Goal: Task Accomplishment & Management: Use online tool/utility

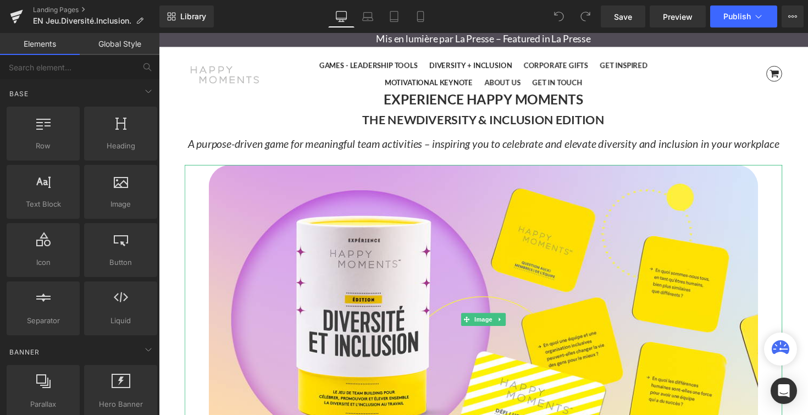
scroll to position [3778, 665]
click at [369, 19] on icon at bounding box center [367, 16] width 11 height 11
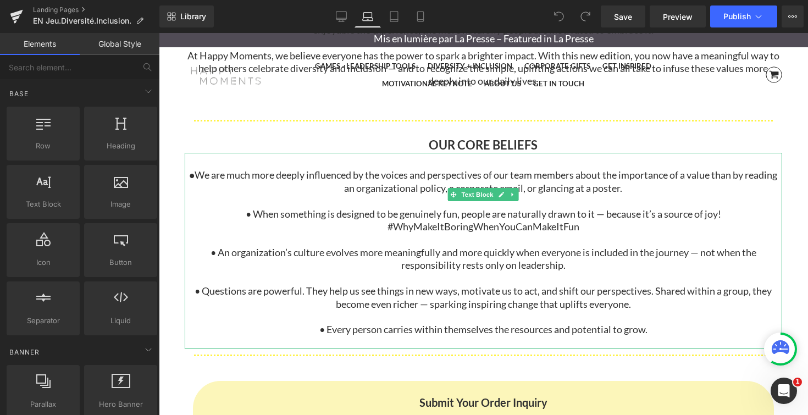
scroll to position [2547, 0]
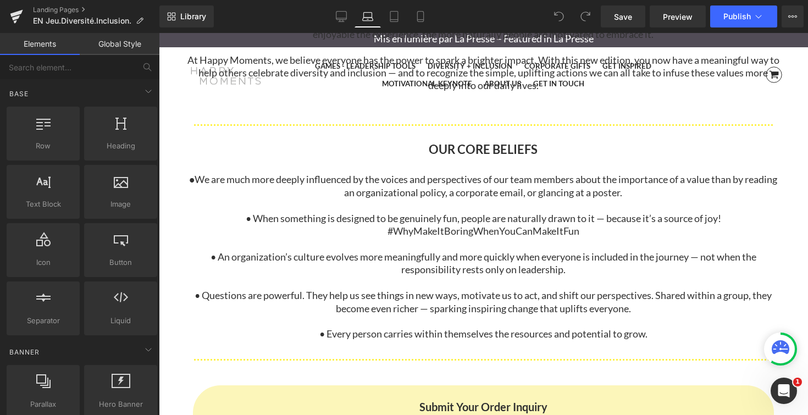
click at [441, 142] on div "OUR CORE BELIEFS Heading" at bounding box center [483, 150] width 597 height 16
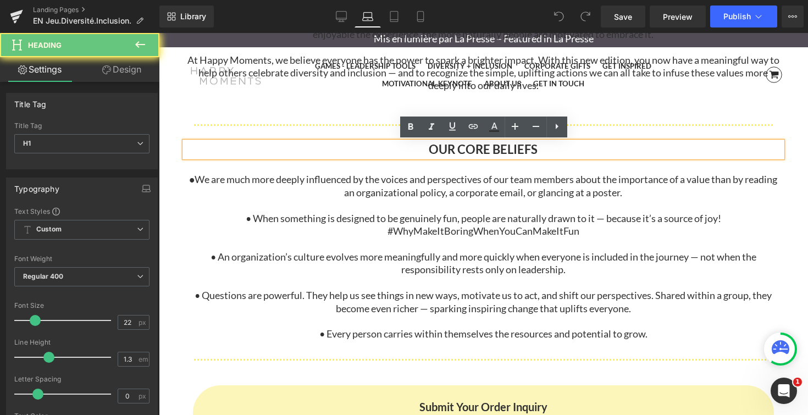
click at [441, 147] on b "OUR CORE BELIEFS" at bounding box center [483, 149] width 109 height 15
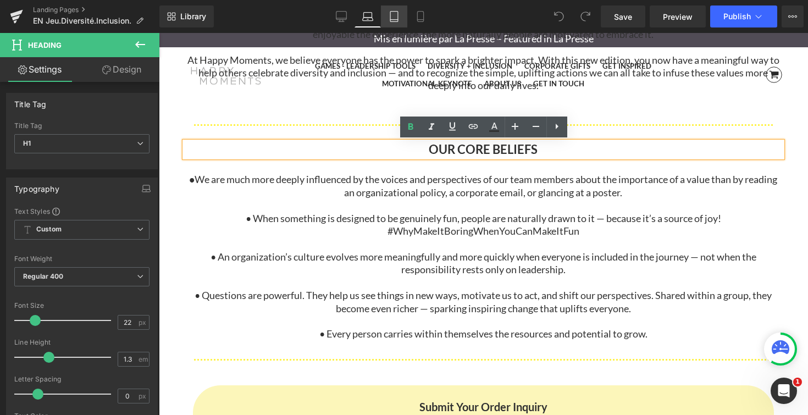
click at [393, 20] on icon at bounding box center [393, 16] width 11 height 11
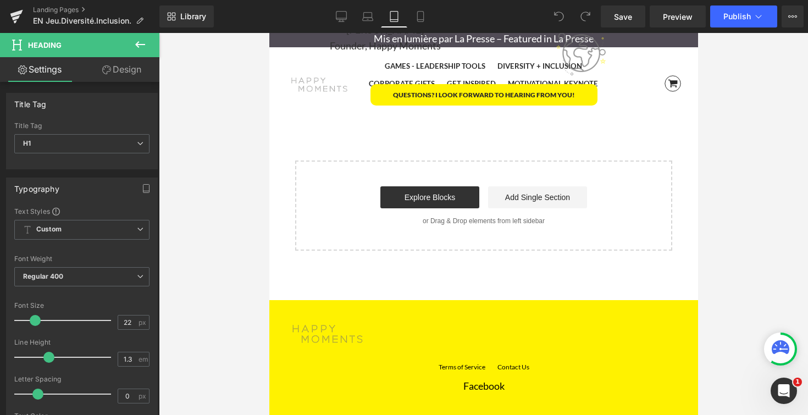
scroll to position [3647, 0]
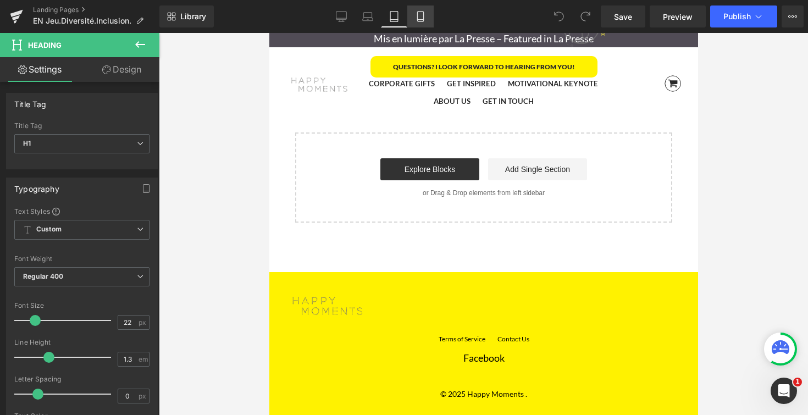
click at [422, 18] on icon at bounding box center [420, 16] width 11 height 11
type input "100"
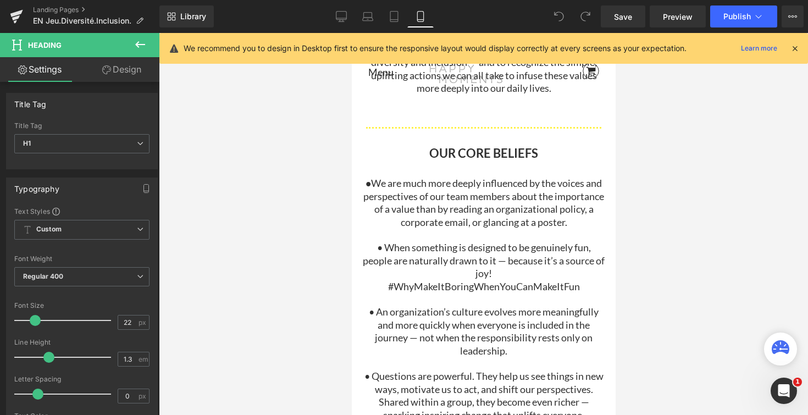
scroll to position [0, 0]
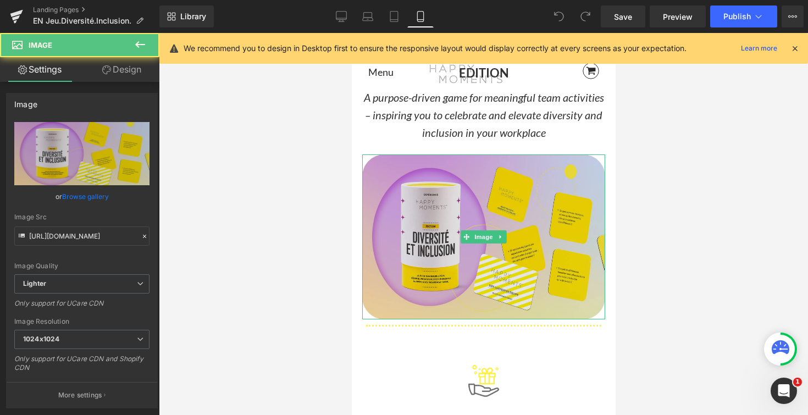
click at [435, 204] on img at bounding box center [483, 236] width 243 height 165
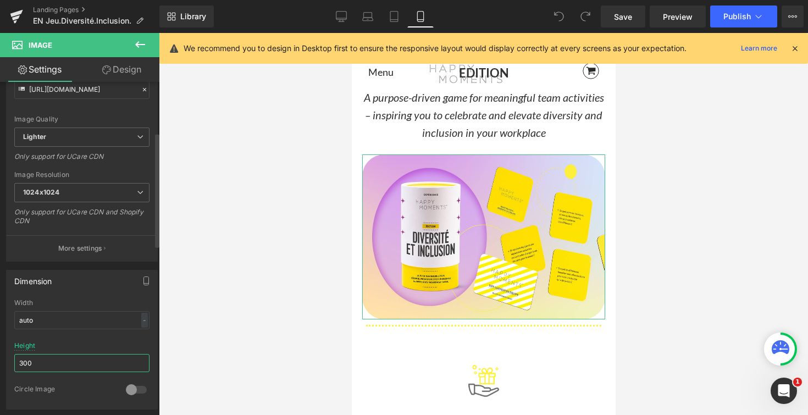
click at [55, 356] on input "300" at bounding box center [81, 363] width 135 height 18
click at [57, 363] on input "300" at bounding box center [81, 363] width 135 height 18
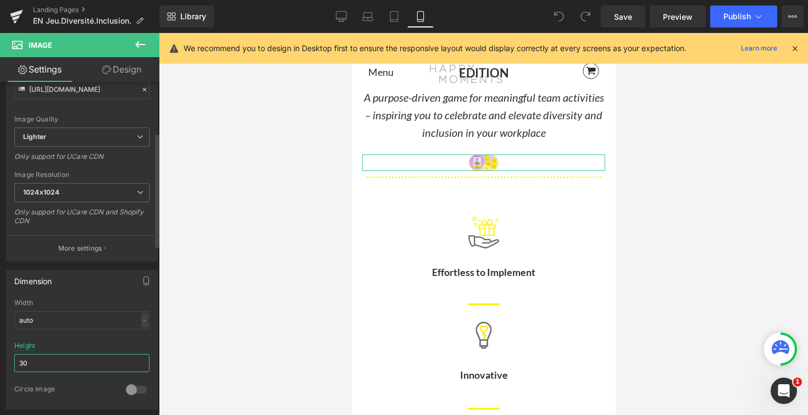
type input "3"
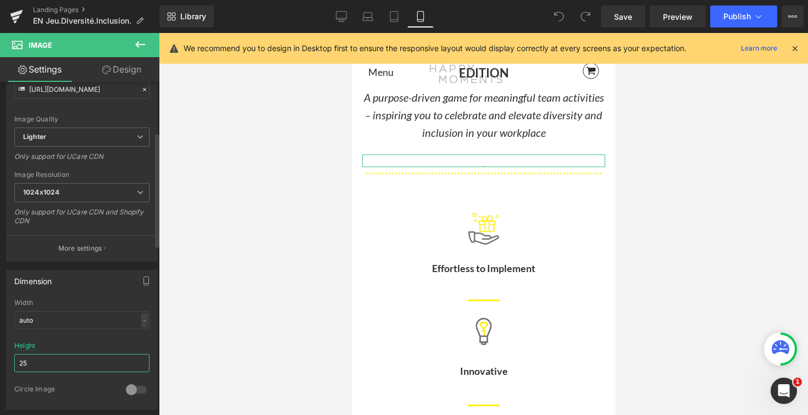
type input "250"
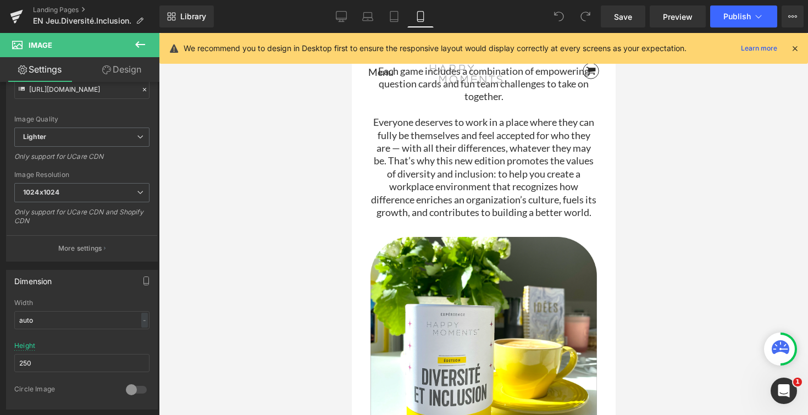
click at [492, 196] on p "Everyone deserves to work in a place where they can fully be themselves and fee…" at bounding box center [483, 167] width 226 height 103
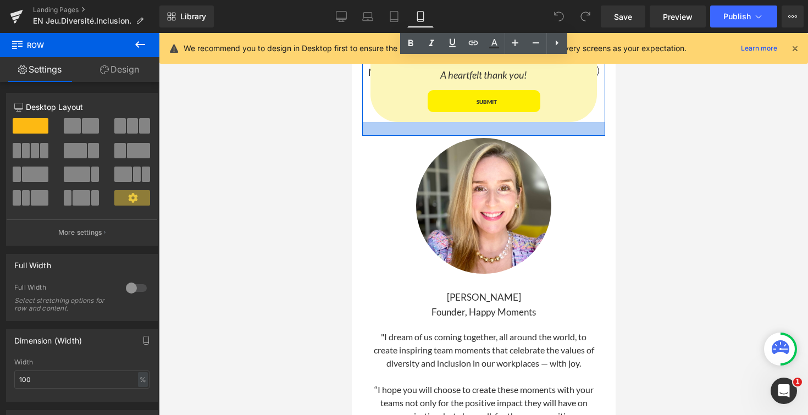
drag, startPoint x: 549, startPoint y: 135, endPoint x: 549, endPoint y: 146, distance: 11.5
click at [549, 136] on div at bounding box center [483, 129] width 243 height 14
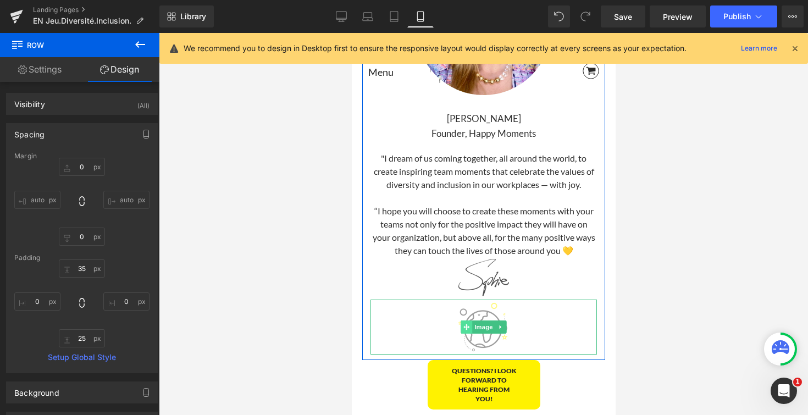
click at [464, 330] on icon at bounding box center [466, 327] width 6 height 6
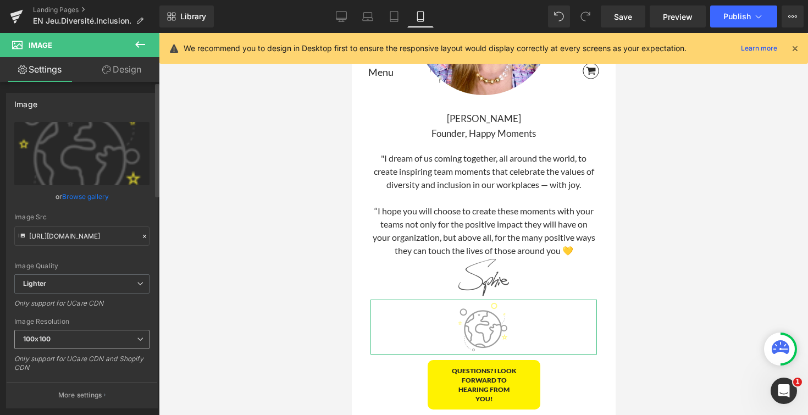
click at [131, 335] on span "100x100" at bounding box center [81, 339] width 135 height 19
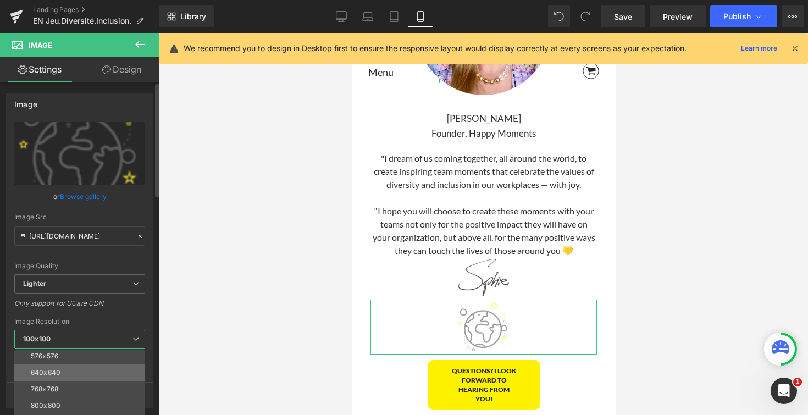
click at [63, 372] on li "640x640" at bounding box center [82, 372] width 136 height 16
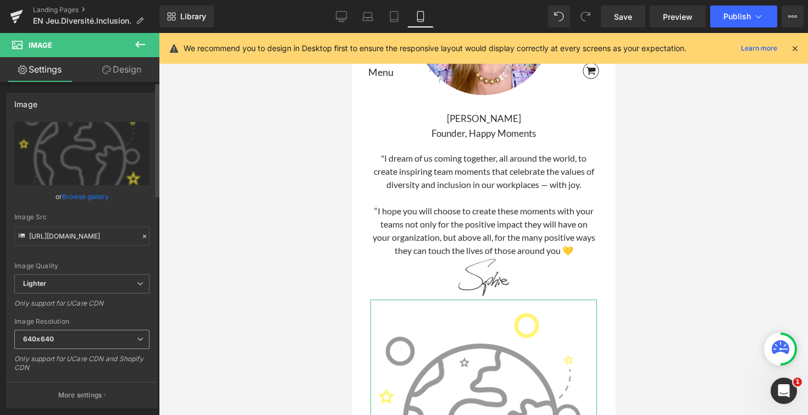
type input "https://ucarecdn.com/58fb01fe-b381-490f-bab0-05f7432bfe3a/-/format/auto/-/previ…"
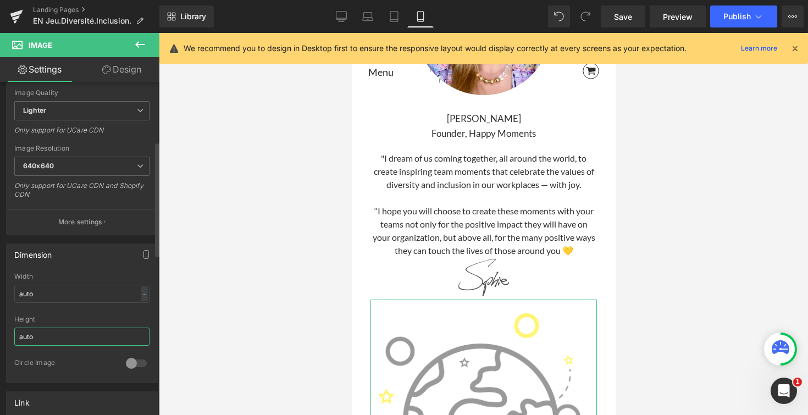
click at [74, 340] on input "auto" at bounding box center [81, 336] width 135 height 18
type input "a"
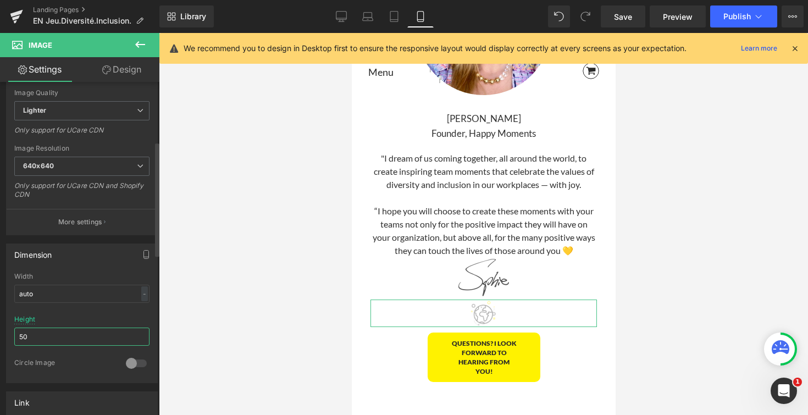
type input "5"
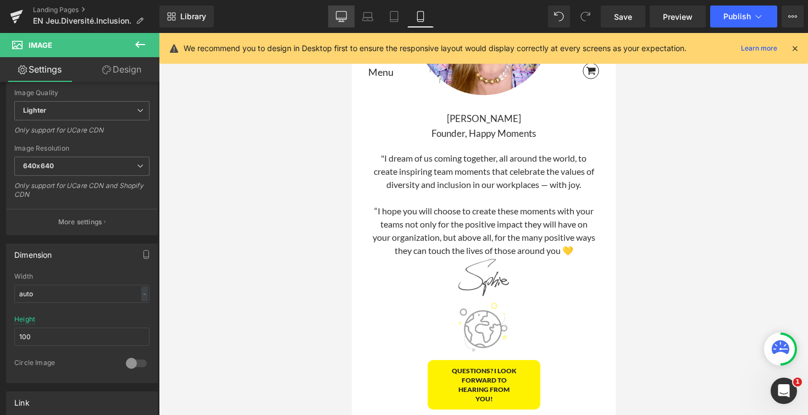
click at [340, 18] on icon at bounding box center [341, 16] width 11 height 11
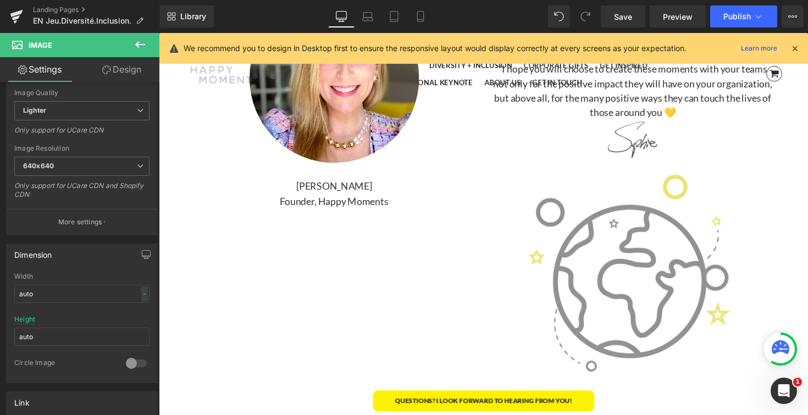
click at [657, 258] on img at bounding box center [644, 278] width 229 height 229
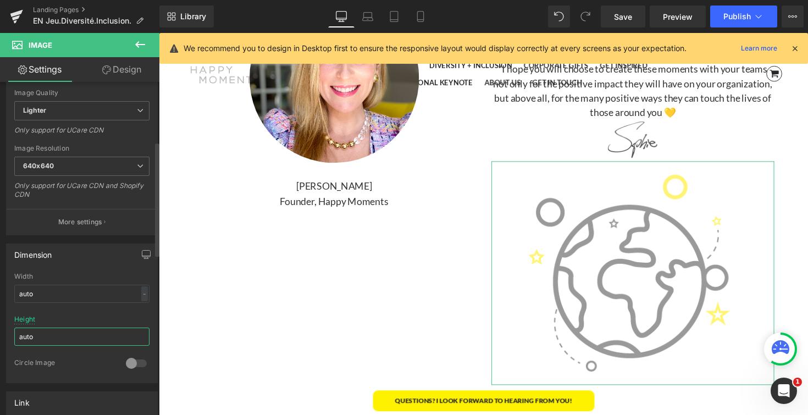
click at [51, 332] on input "auto" at bounding box center [81, 336] width 135 height 18
type input "a"
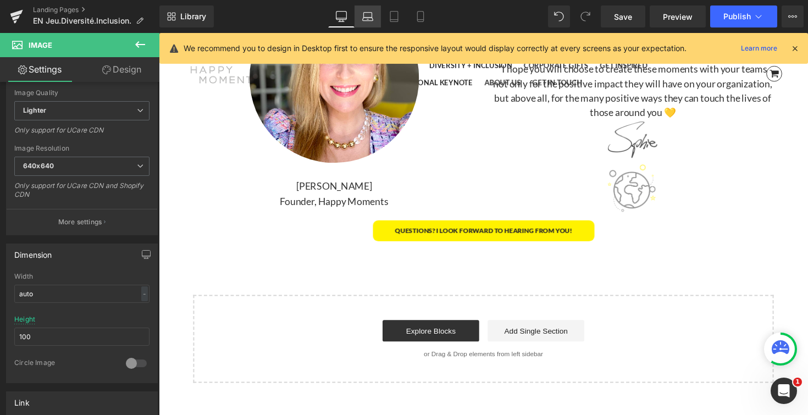
click at [364, 21] on icon at bounding box center [367, 16] width 11 height 11
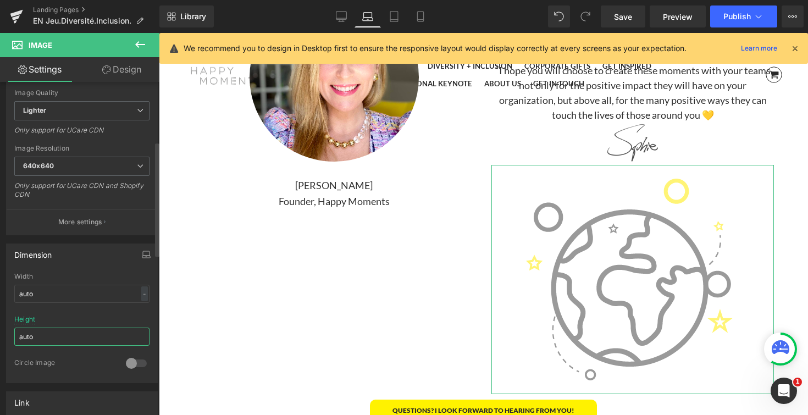
click at [73, 337] on input "auto" at bounding box center [81, 336] width 135 height 18
type input "a"
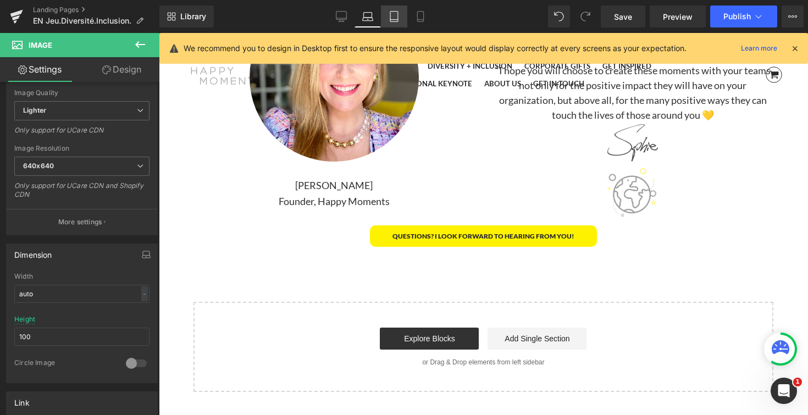
click at [394, 18] on icon at bounding box center [393, 16] width 11 height 11
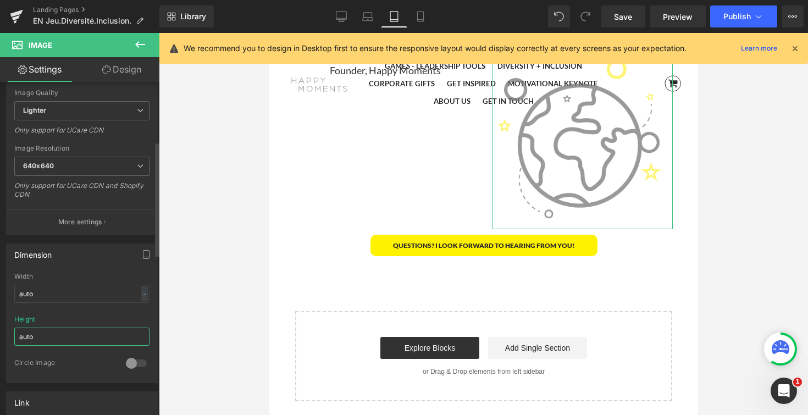
click at [63, 338] on input "auto" at bounding box center [81, 336] width 135 height 18
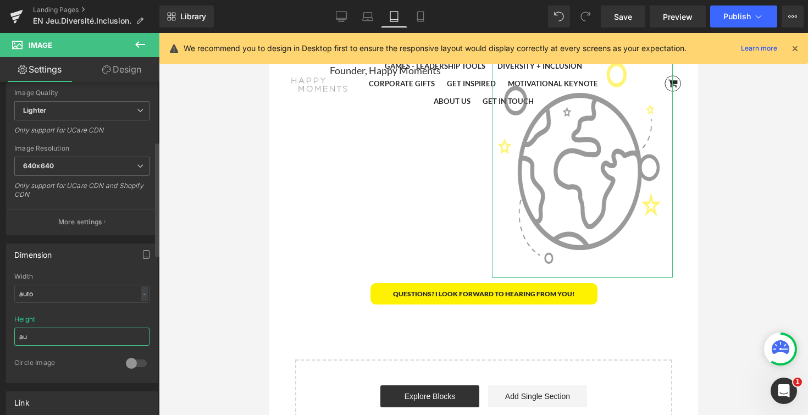
type input "a"
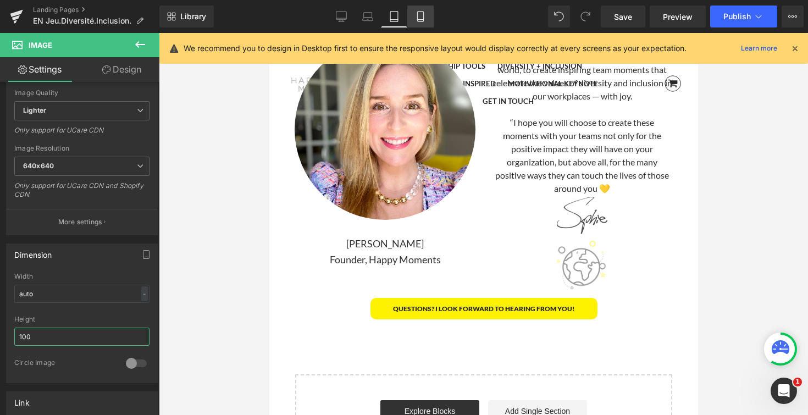
type input "100"
click at [420, 17] on icon at bounding box center [420, 16] width 11 height 11
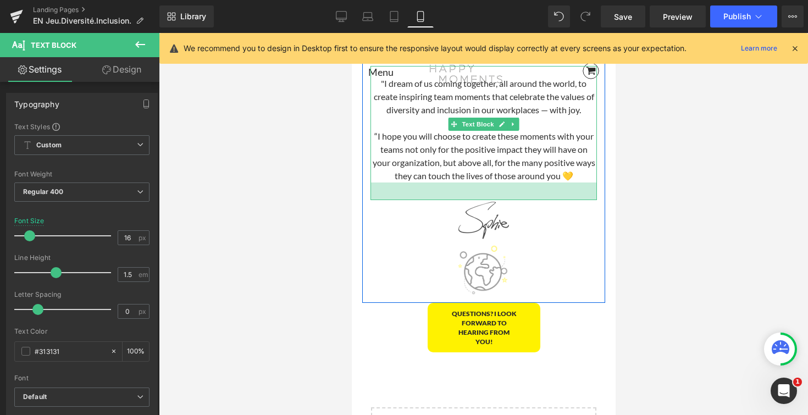
drag, startPoint x: 520, startPoint y: 193, endPoint x: 519, endPoint y: 210, distance: 17.1
click at [519, 200] on div "32px" at bounding box center [483, 191] width 226 height 18
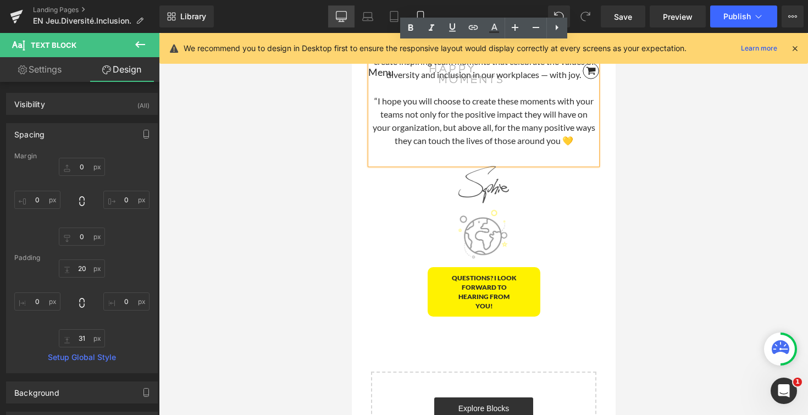
click at [338, 17] on icon at bounding box center [341, 16] width 11 height 11
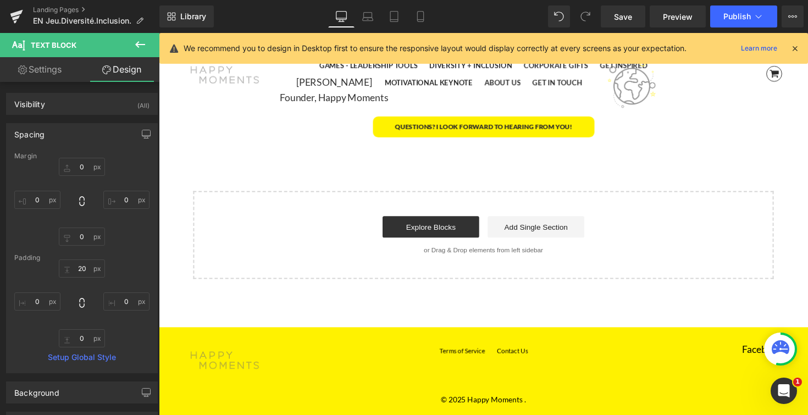
type input "0"
type input "20"
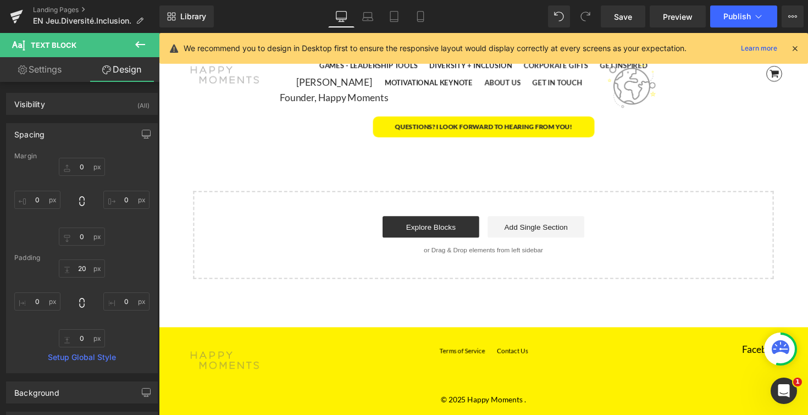
type input "0"
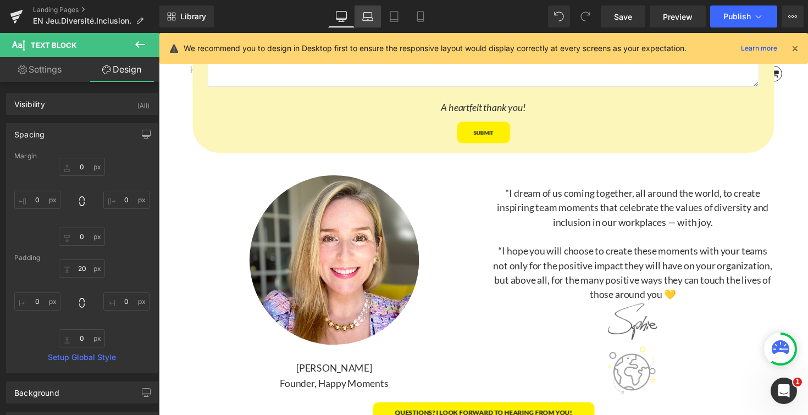
click at [369, 20] on icon at bounding box center [368, 19] width 10 height 3
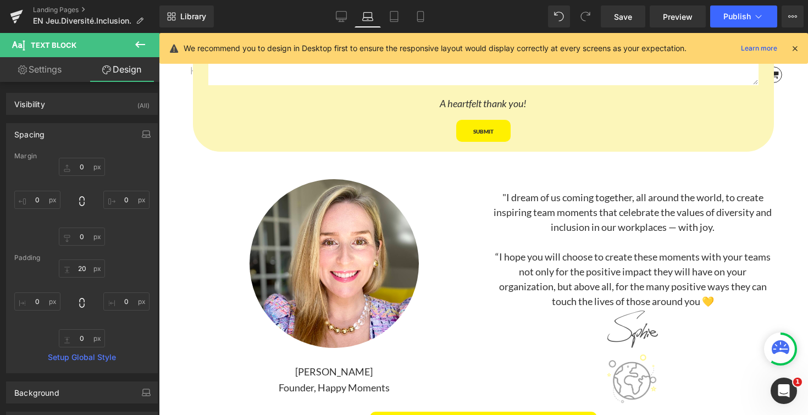
type input "0"
type input "20"
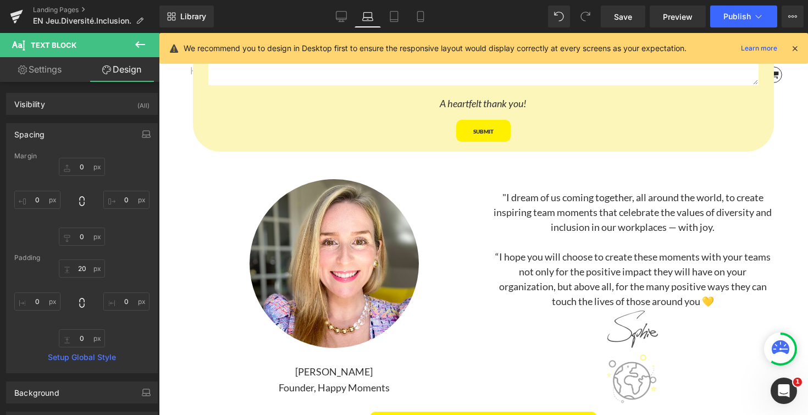
type input "0"
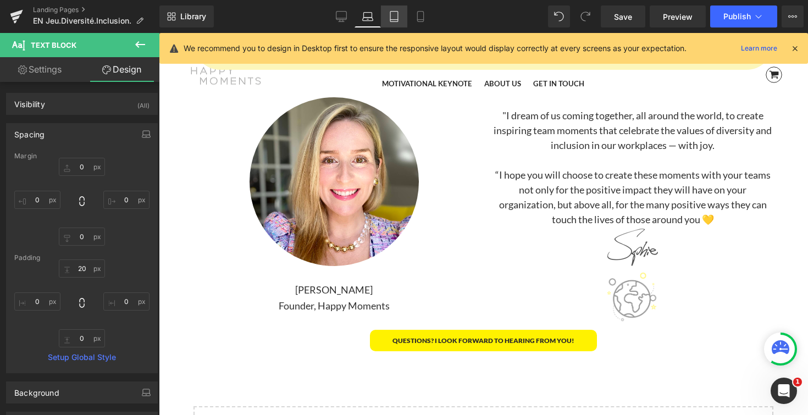
click at [393, 17] on icon at bounding box center [393, 16] width 11 height 11
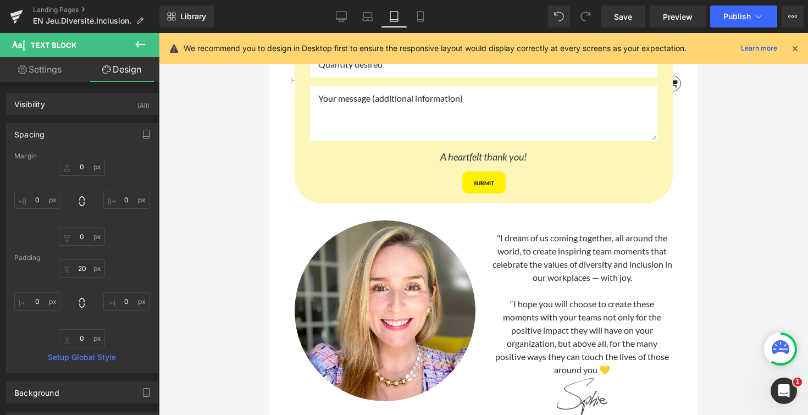
type input "0"
type input "20"
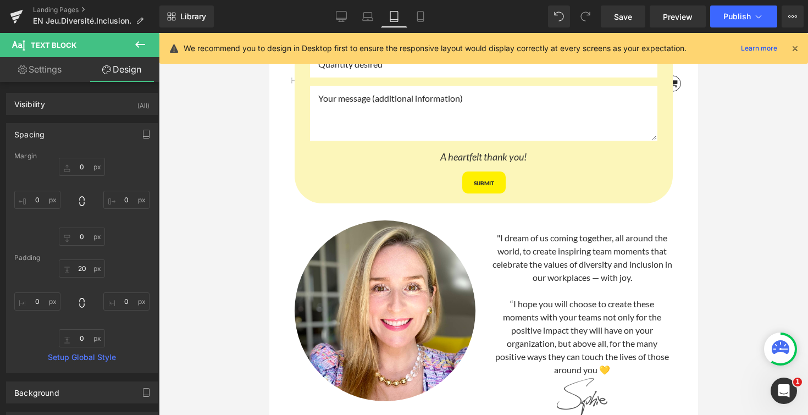
type input "0"
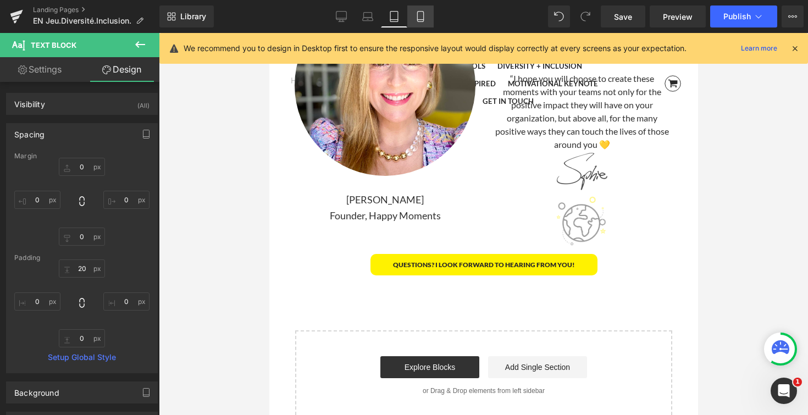
click at [422, 9] on link "Mobile" at bounding box center [420, 16] width 26 height 22
type input "0"
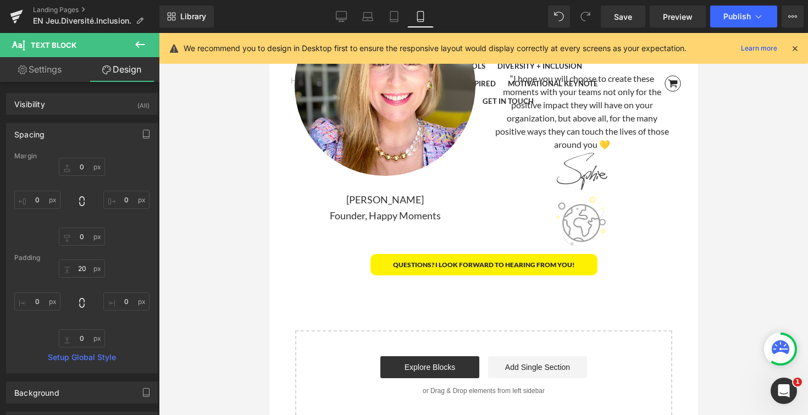
type input "20"
type input "0"
type input "31"
type input "0"
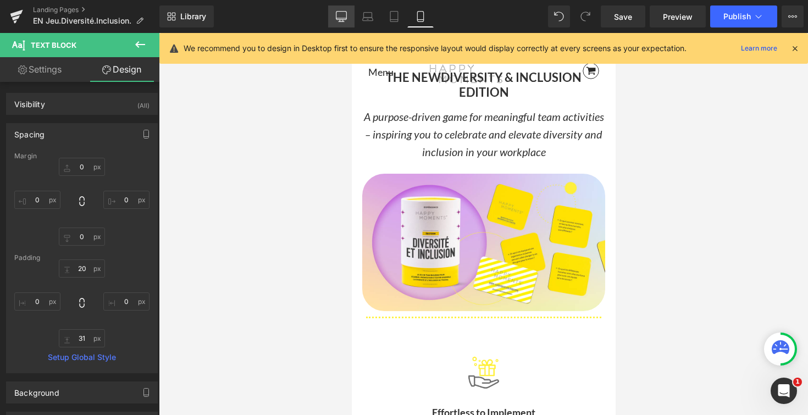
click at [338, 18] on icon at bounding box center [341, 18] width 10 height 0
type input "0"
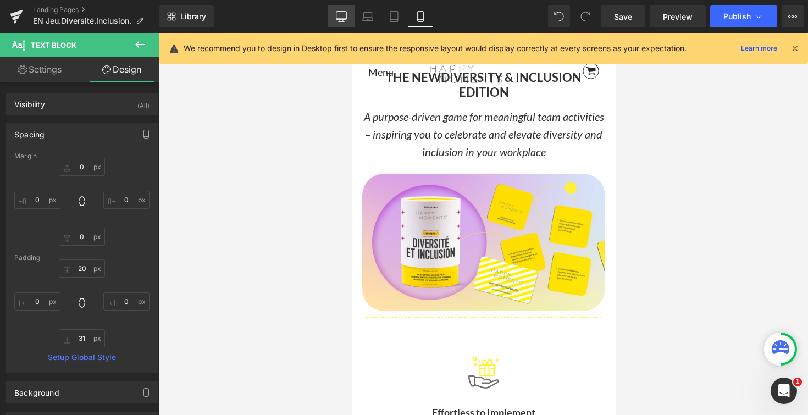
type input "20"
type input "0"
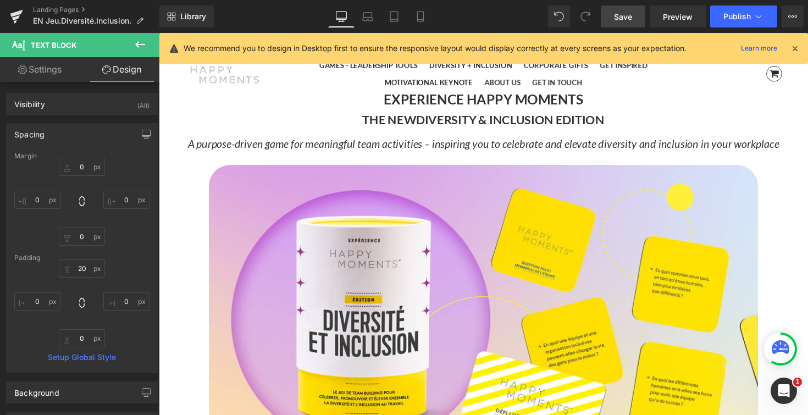
click at [622, 15] on span "Save" at bounding box center [623, 17] width 18 height 12
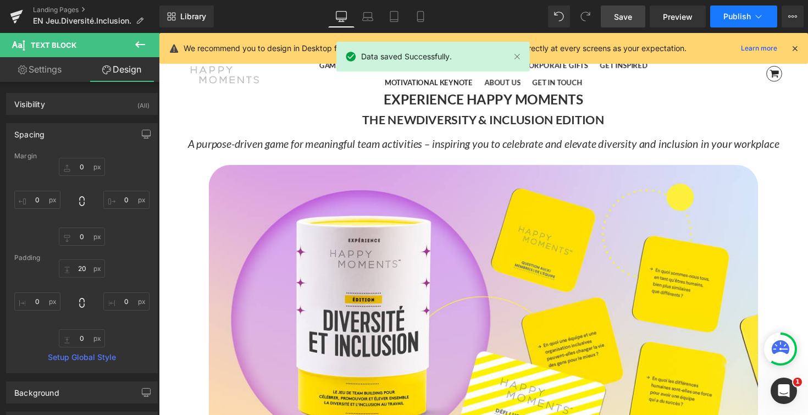
click at [739, 14] on span "Publish" at bounding box center [736, 16] width 27 height 9
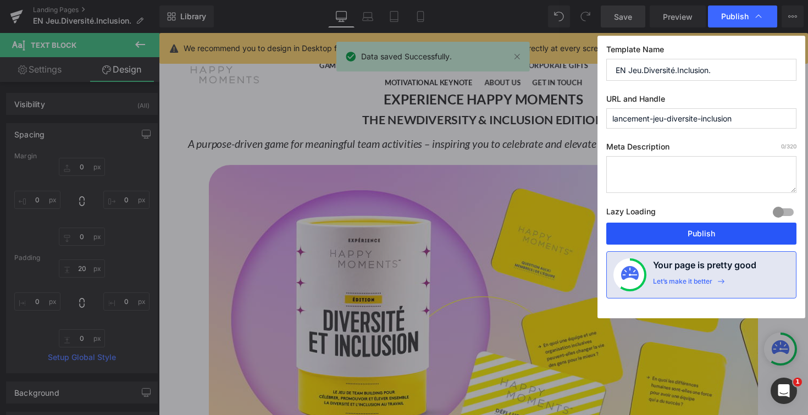
click at [703, 234] on button "Publish" at bounding box center [701, 234] width 190 height 22
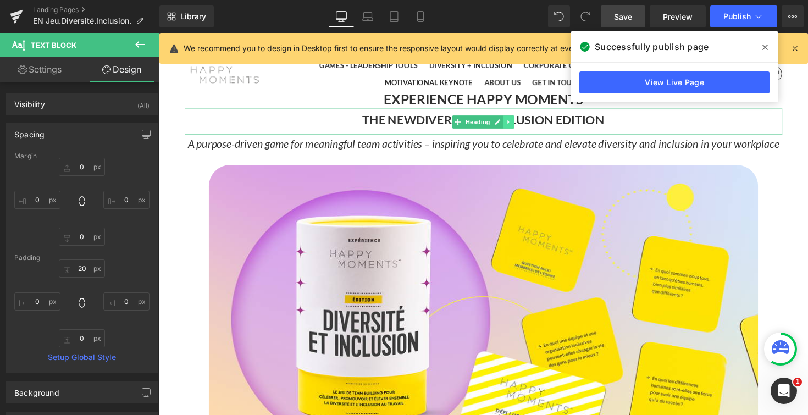
click at [519, 124] on icon at bounding box center [517, 124] width 6 height 7
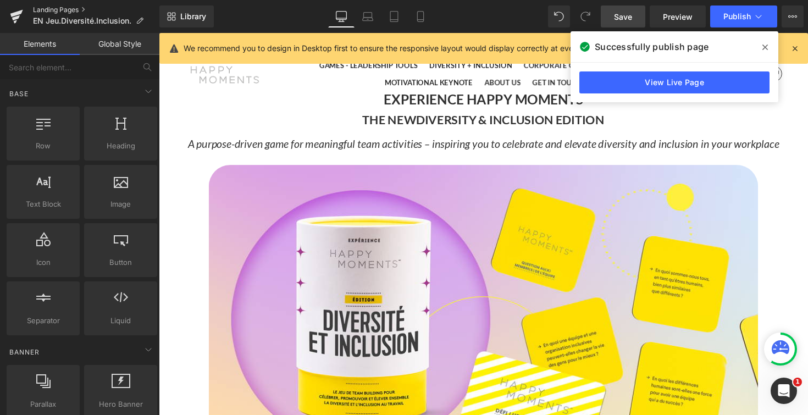
click at [63, 11] on link "Landing Pages" at bounding box center [96, 9] width 126 height 9
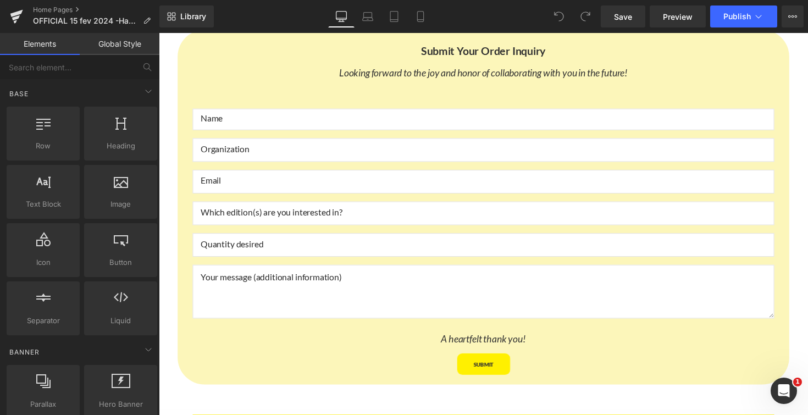
scroll to position [5507, 0]
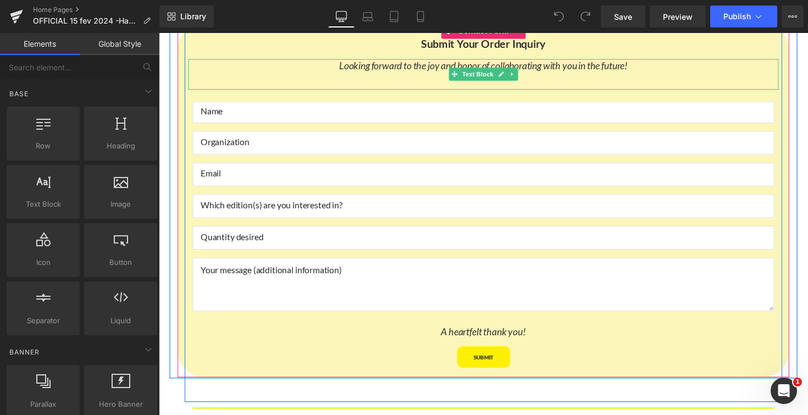
click at [272, 68] on p "Looking forward to the joy and honor of collaborating with you in the future!" at bounding box center [491, 66] width 604 height 13
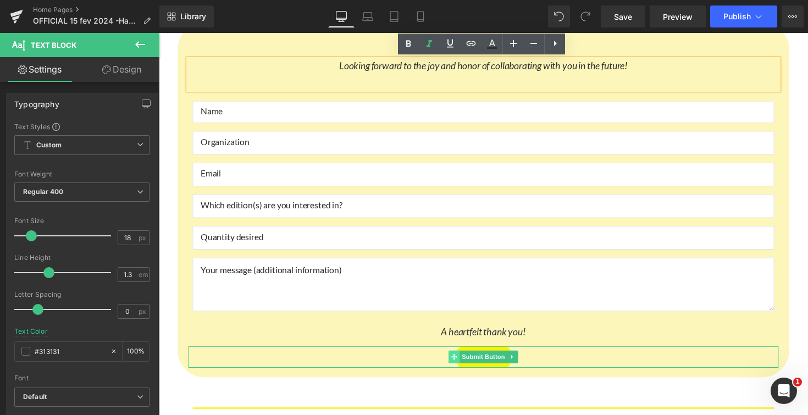
click at [464, 366] on span at bounding box center [461, 364] width 12 height 13
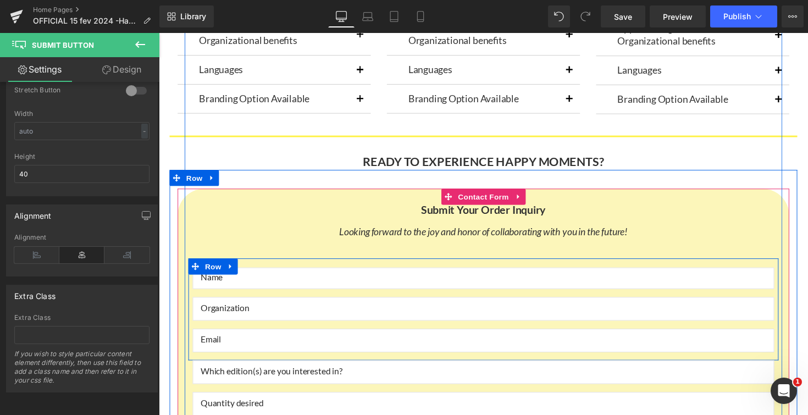
scroll to position [5333, 0]
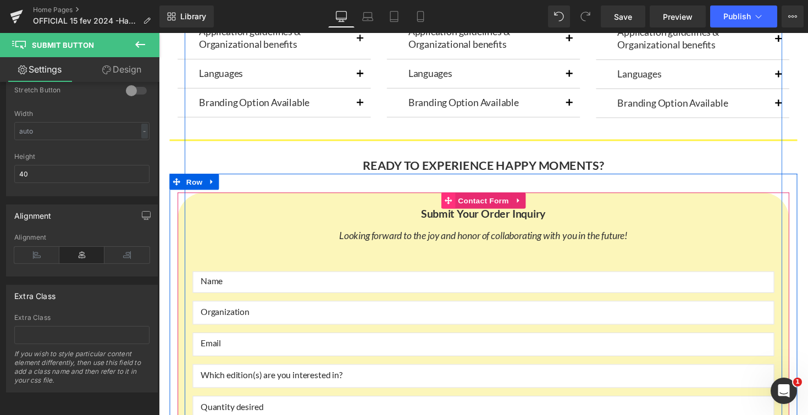
click at [458, 206] on icon at bounding box center [456, 204] width 8 height 8
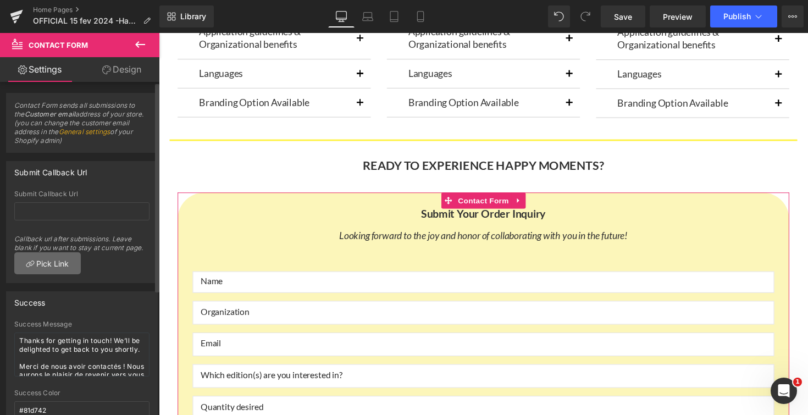
click at [62, 268] on link "Pick Link" at bounding box center [47, 263] width 66 height 22
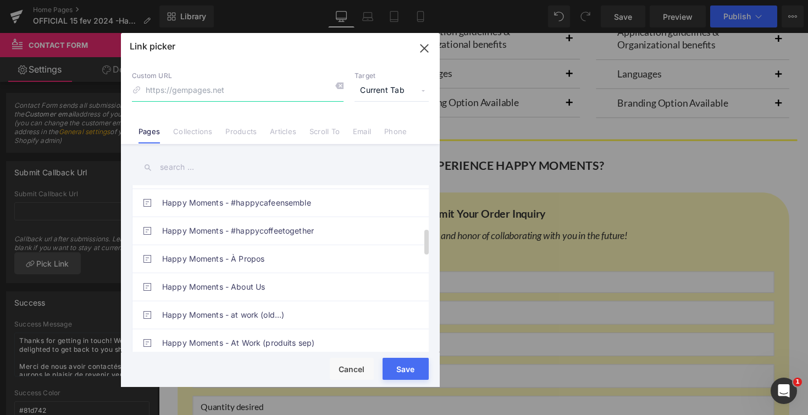
scroll to position [278, 0]
click at [424, 50] on icon "button" at bounding box center [424, 49] width 18 height 18
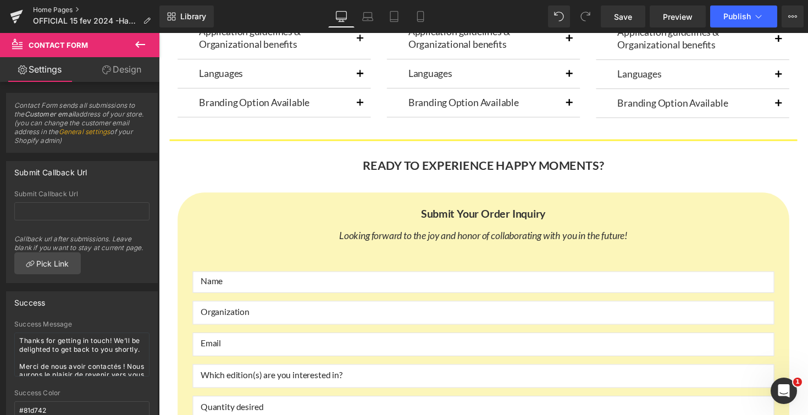
click at [55, 10] on link "Home Pages" at bounding box center [96, 9] width 126 height 9
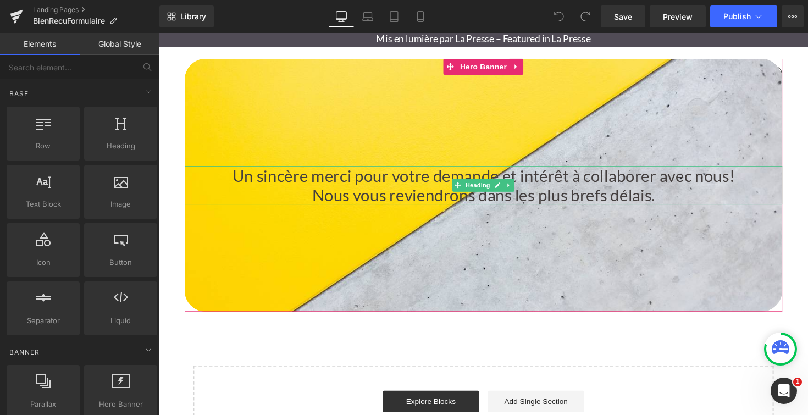
scroll to position [31, 0]
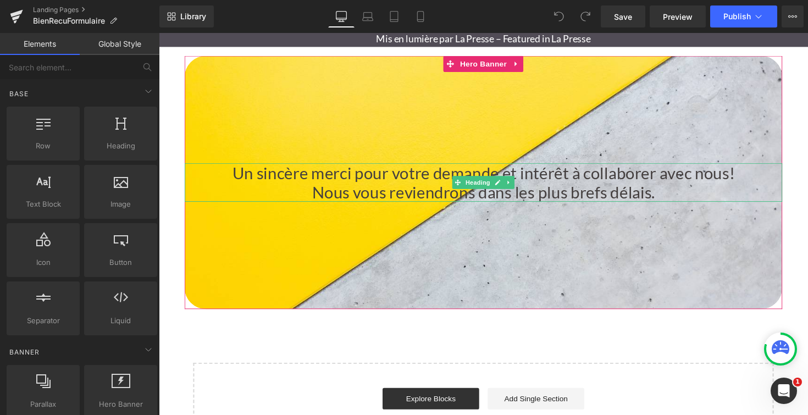
click at [554, 181] on h1 "Un sincère merci pour votre demande et intérêt à collaborer avec nous!" at bounding box center [490, 176] width 611 height 20
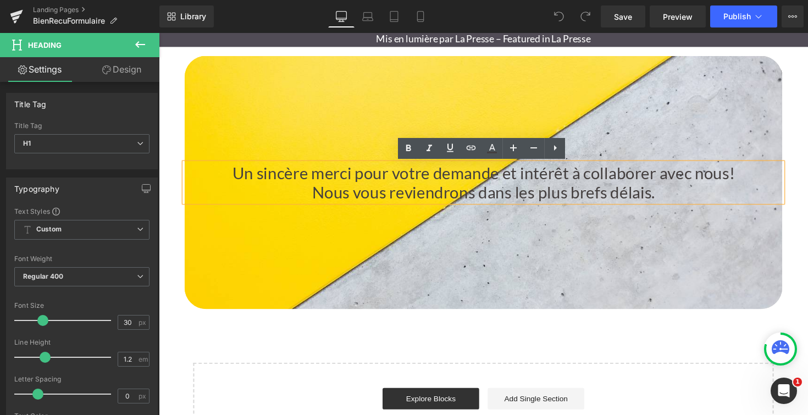
click at [745, 177] on h1 "Un sincère merci pour votre demande et intérêt à collaborer avec nous!" at bounding box center [490, 176] width 611 height 20
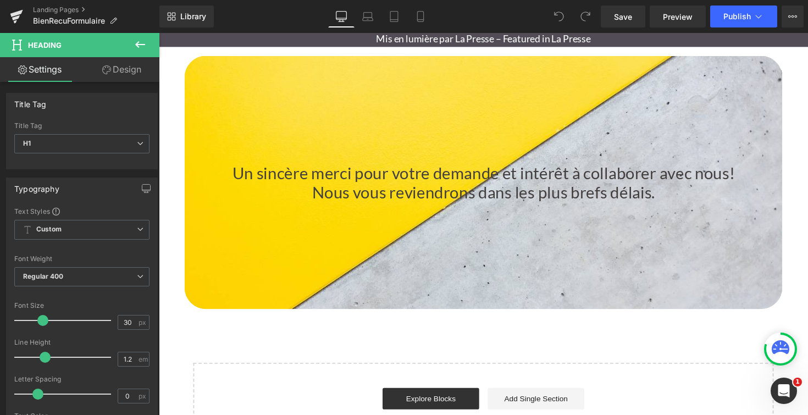
click at [143, 47] on icon at bounding box center [140, 44] width 13 height 13
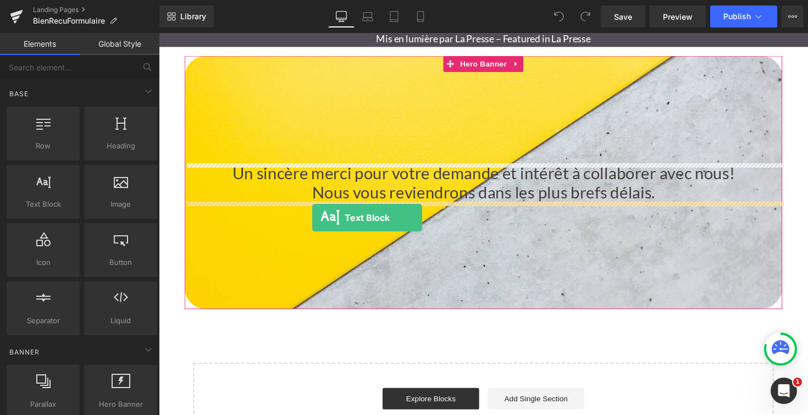
drag, startPoint x: 217, startPoint y: 226, endPoint x: 316, endPoint y: 222, distance: 99.0
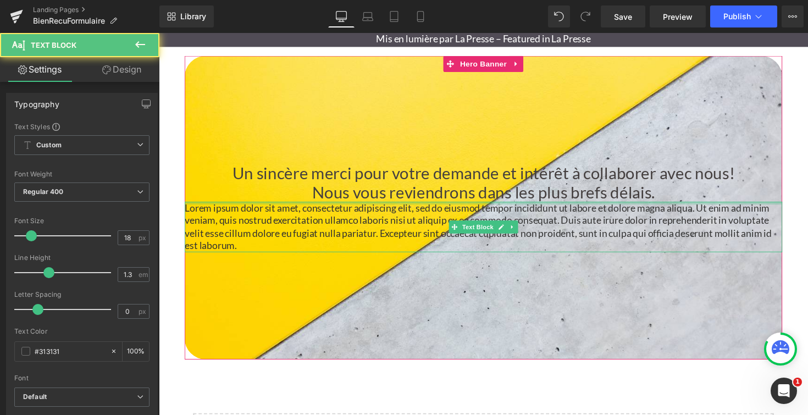
click at [328, 197] on h1 "Nous vous reviendrons dans les plus brefs délais." at bounding box center [490, 196] width 611 height 20
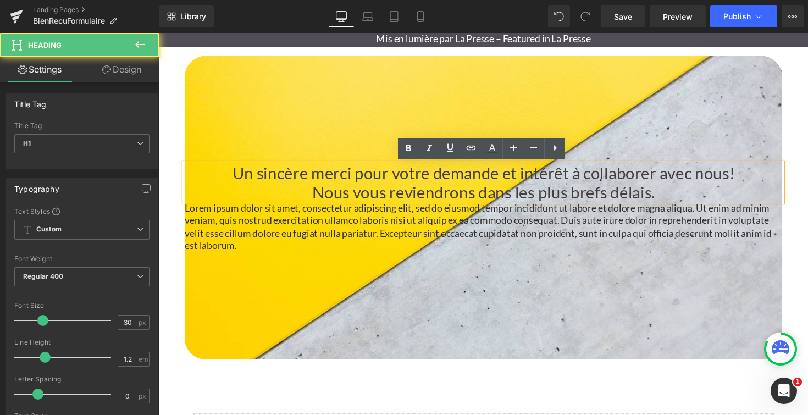
drag, startPoint x: 311, startPoint y: 197, endPoint x: 722, endPoint y: 197, distance: 410.9
click at [722, 197] on h1 "Nous vous reviendrons dans les plus brefs délais." at bounding box center [490, 196] width 611 height 20
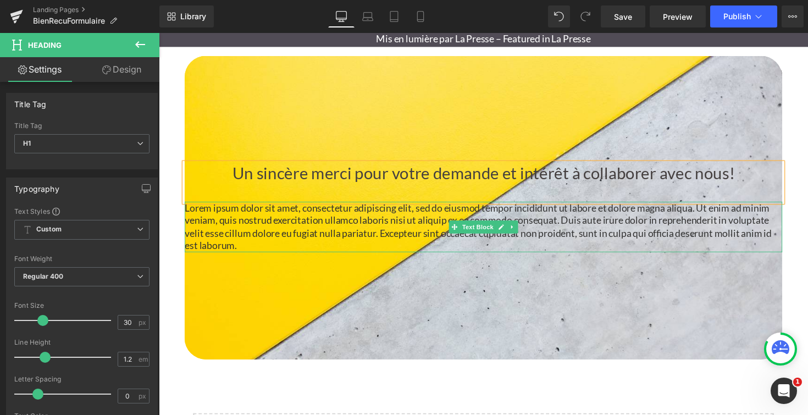
click at [257, 244] on p "Lorem ipsum dolor sit amet, consectetur adipiscing elit, sed do eiusmod tempor …" at bounding box center [490, 232] width 611 height 52
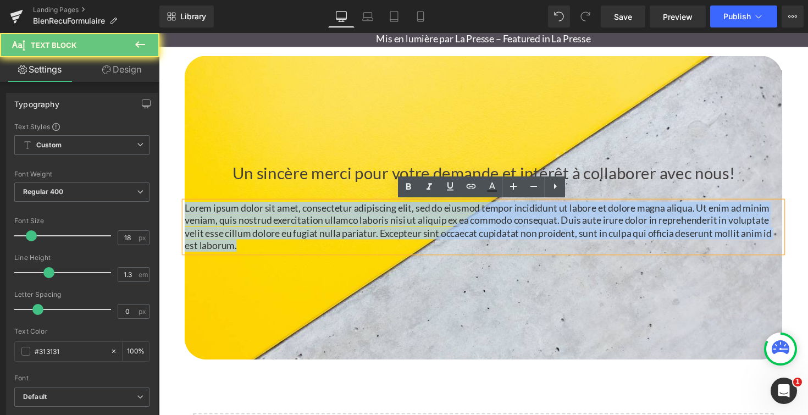
drag, startPoint x: 250, startPoint y: 257, endPoint x: 176, endPoint y: 204, distance: 90.6
click at [176, 204] on div "Un sincère merci pour votre demande et intérêt à collaborer avec nous! Heading …" at bounding box center [491, 282] width 665 height 560
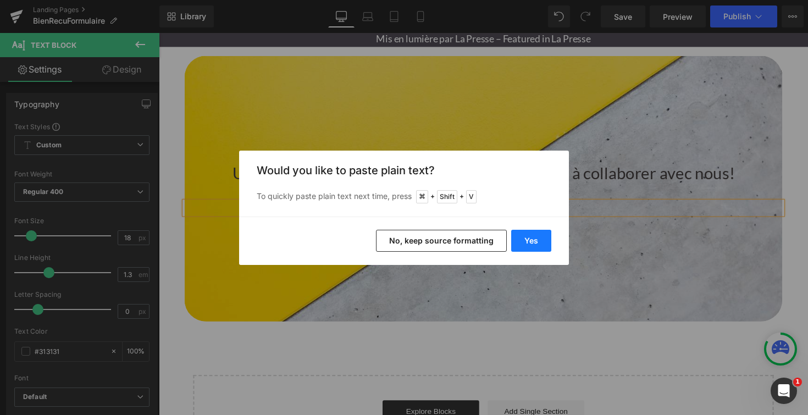
click at [531, 241] on button "Yes" at bounding box center [531, 241] width 40 height 22
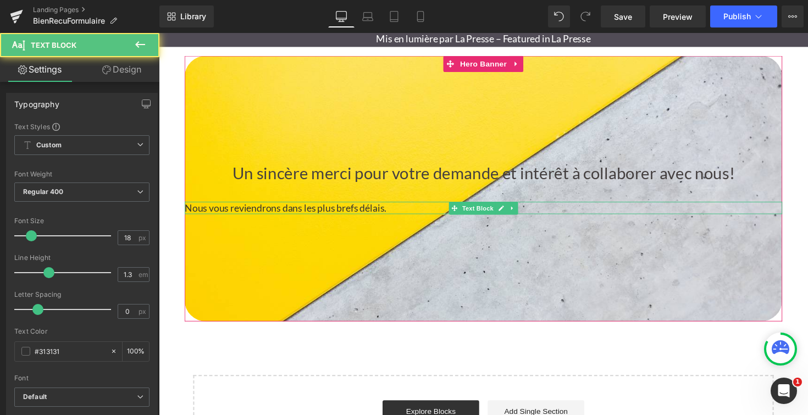
click at [336, 212] on p "Nous vous reviendrons dans les plus brefs délais." at bounding box center [490, 212] width 611 height 13
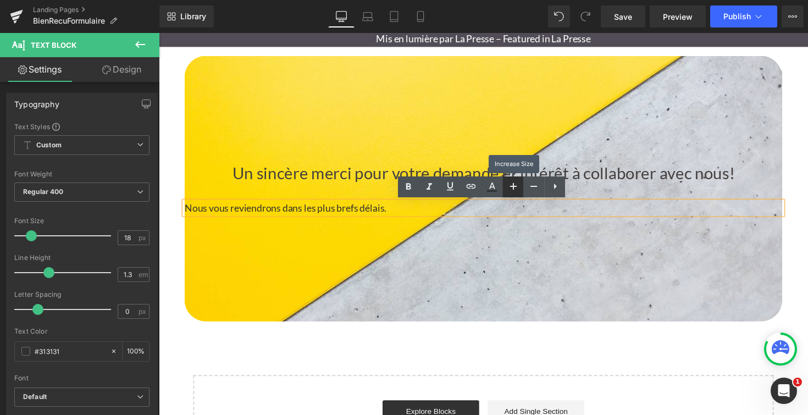
click at [512, 186] on icon at bounding box center [513, 186] width 7 height 7
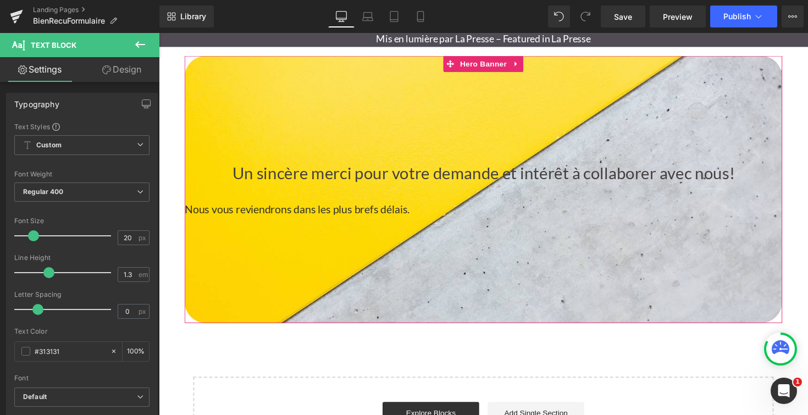
type input "18"
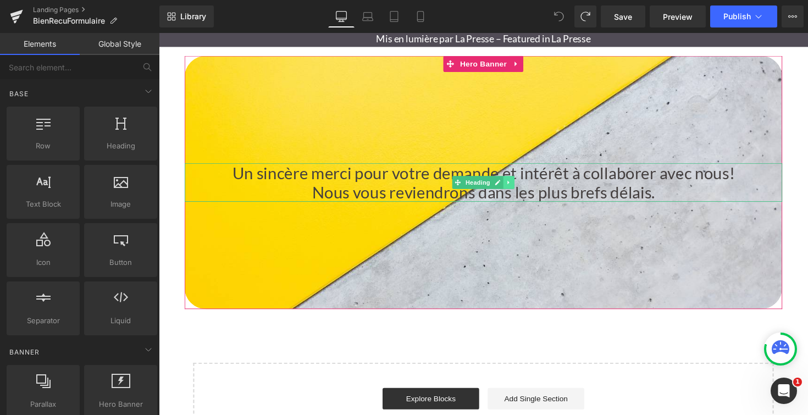
click at [516, 187] on icon at bounding box center [517, 187] width 2 height 4
click at [513, 187] on icon at bounding box center [512, 186] width 6 height 7
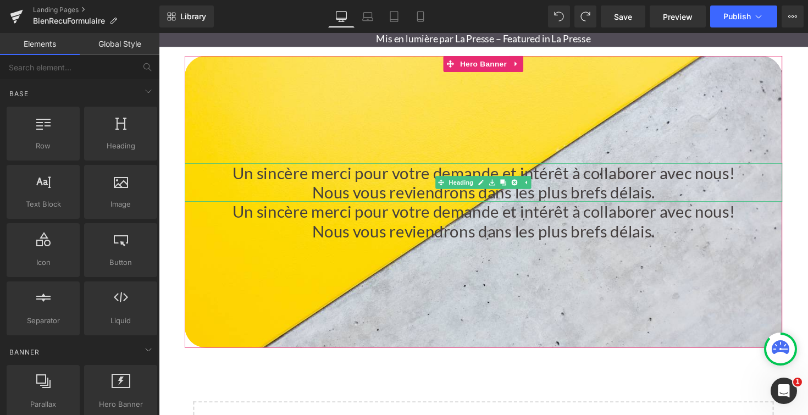
click at [650, 194] on h1 "Nous vous reviendrons dans les plus brefs délais." at bounding box center [490, 196] width 611 height 20
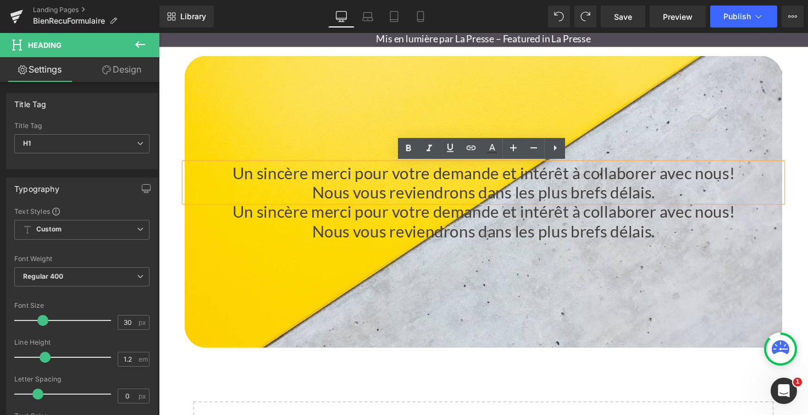
drag, startPoint x: 670, startPoint y: 197, endPoint x: 299, endPoint y: 195, distance: 370.8
click at [299, 195] on h1 "Nous vous reviendrons dans les plus brefs délais." at bounding box center [490, 196] width 611 height 20
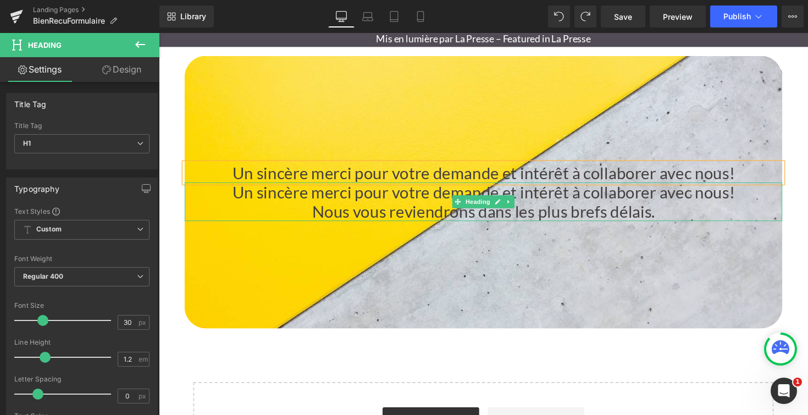
click at [752, 199] on h1 "Un sincère merci pour votre demande et intérêt à collaborer avec nous!" at bounding box center [490, 196] width 611 height 20
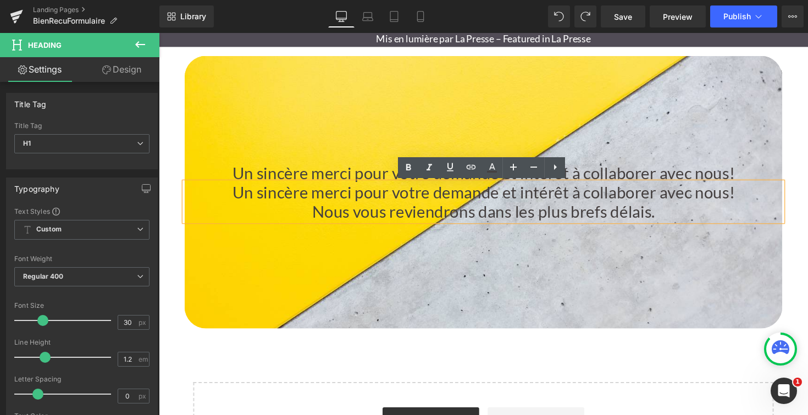
drag, startPoint x: 747, startPoint y: 199, endPoint x: 191, endPoint y: 197, distance: 556.5
click at [191, 197] on h1 "Un sincère merci pour votre demande et intérêt à collaborer avec nous!" at bounding box center [490, 196] width 611 height 20
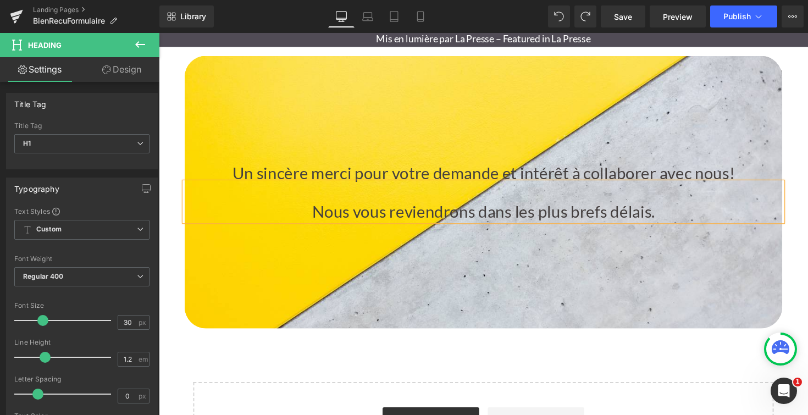
click at [443, 262] on div at bounding box center [490, 196] width 611 height 279
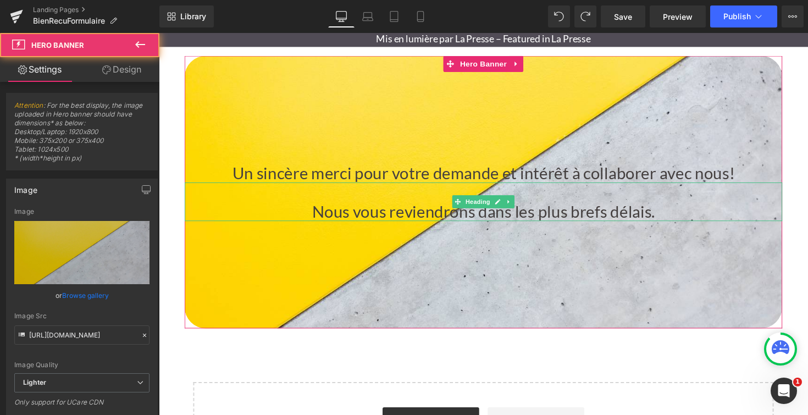
click at [398, 215] on h1 "Nous vous reviendrons dans les plus brefs délais." at bounding box center [490, 216] width 611 height 20
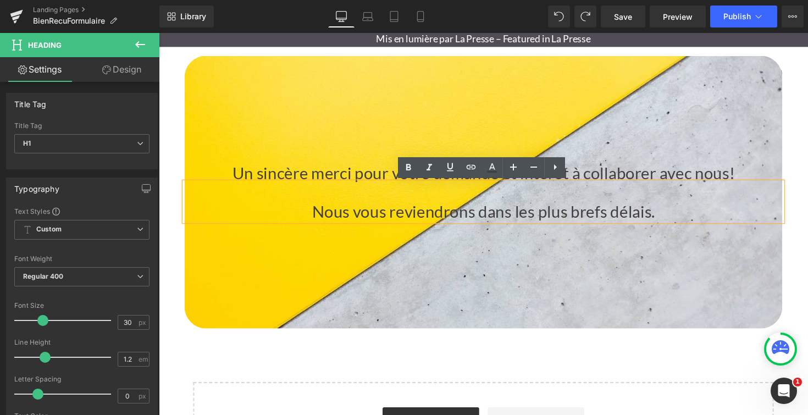
drag, startPoint x: 313, startPoint y: 217, endPoint x: 674, endPoint y: 220, distance: 361.5
click at [674, 220] on h1 "Nous vous reviendrons dans les plus brefs délais." at bounding box center [490, 216] width 611 height 20
click at [429, 169] on icon at bounding box center [428, 167] width 5 height 7
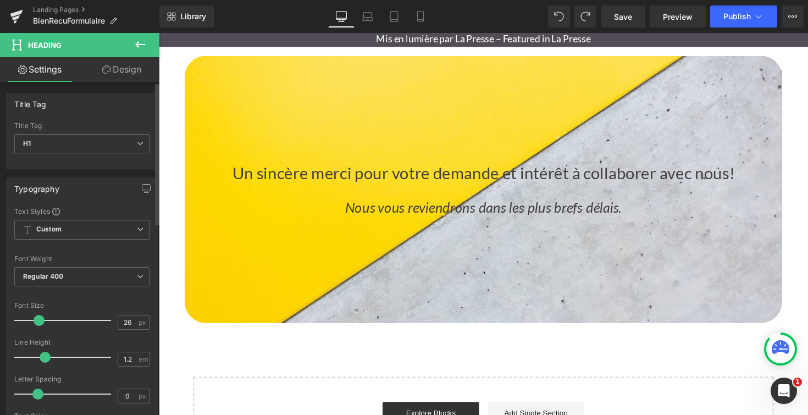
type input "25"
click at [38, 319] on span at bounding box center [38, 320] width 11 height 11
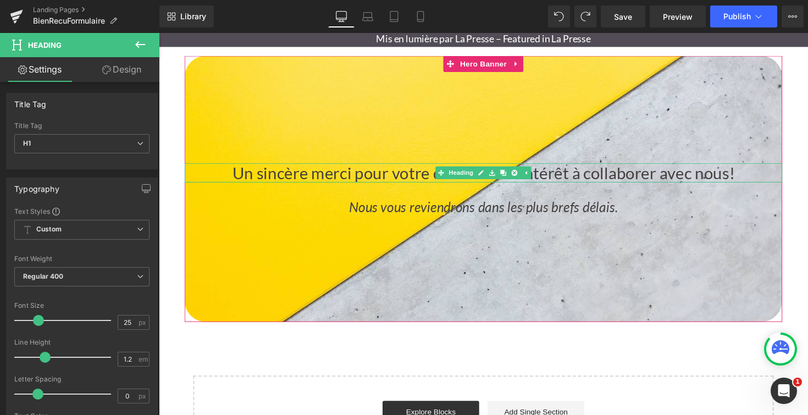
click at [263, 181] on h1 "Un sincère merci pour votre demande et intérêt à collaborer avec nous!" at bounding box center [490, 176] width 611 height 20
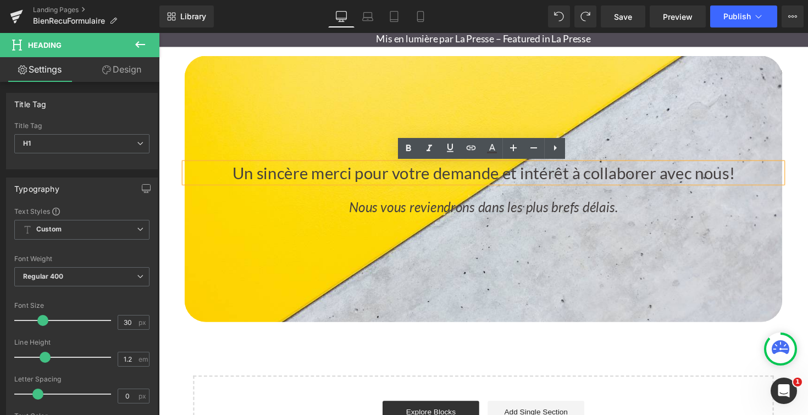
click at [408, 266] on div at bounding box center [490, 193] width 611 height 273
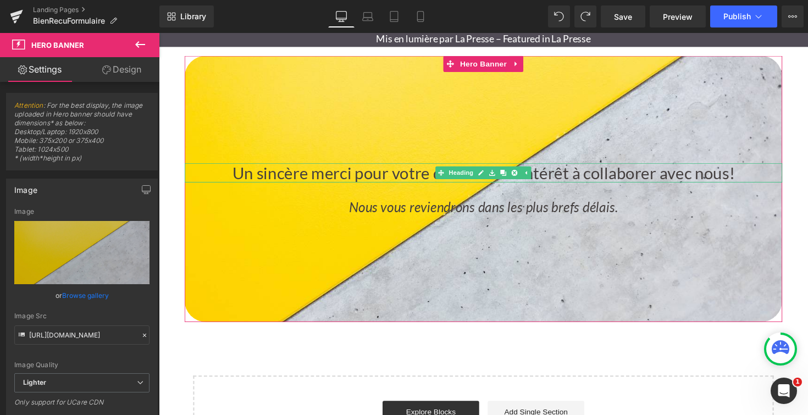
click at [286, 174] on h1 "Un sincère merci pour votre demande et intérêt à collaborer avec nous!" at bounding box center [490, 176] width 611 height 20
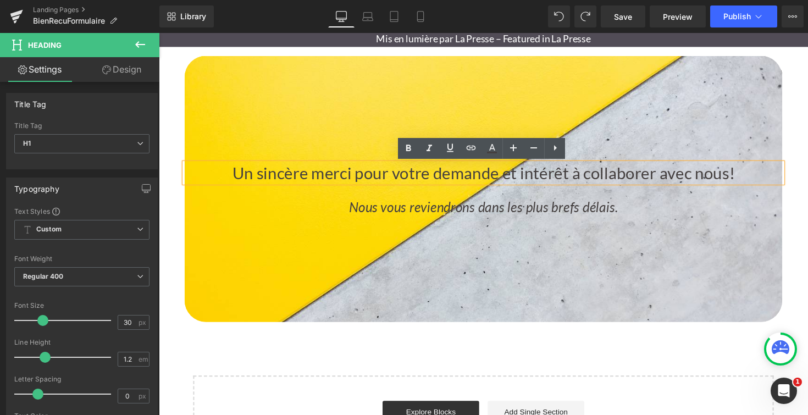
drag, startPoint x: 228, startPoint y: 176, endPoint x: 746, endPoint y: 179, distance: 518.1
click at [746, 179] on h1 "Un sincère merci pour votre demande et intérêt à collaborer avec nous!" at bounding box center [490, 176] width 611 height 20
copy h1 "Un sincère merci pour votre demande et intérêt à collaborer avec nous!"
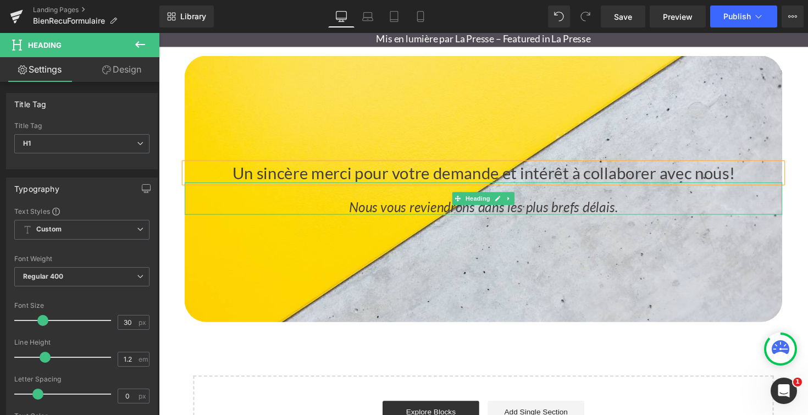
click at [370, 215] on icon "Nous vous reviendrons dans les plus brefs délais." at bounding box center [491, 211] width 276 height 16
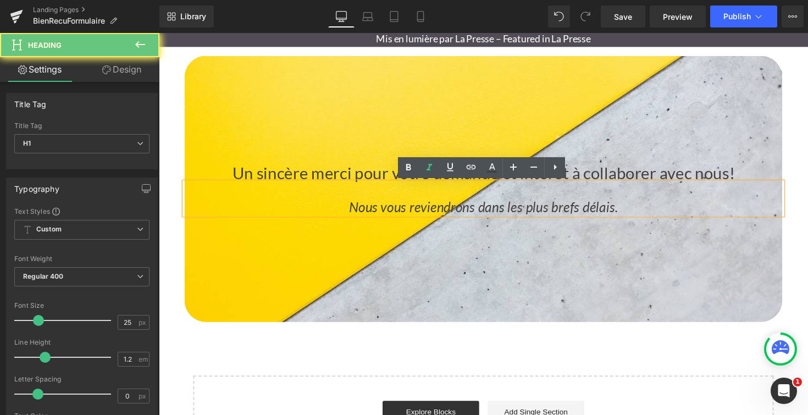
drag, startPoint x: 388, startPoint y: 214, endPoint x: 665, endPoint y: 215, distance: 276.3
click at [665, 215] on h1 "Nous vous reviendrons dans les plus brefs délais." at bounding box center [490, 211] width 611 height 16
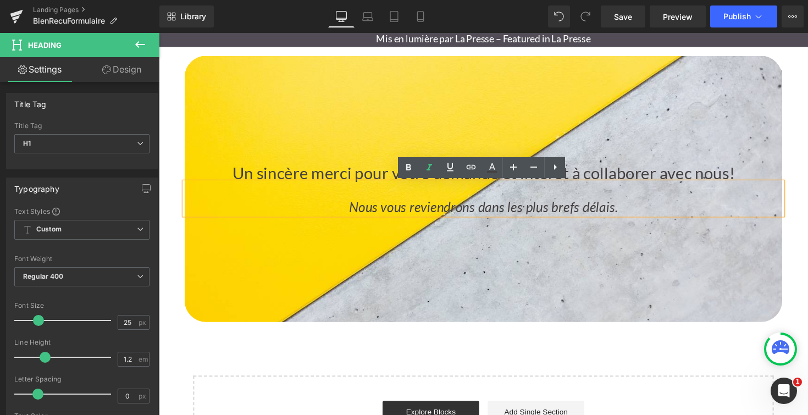
copy icon "Nous vous reviendrons dans les plus brefs délais."
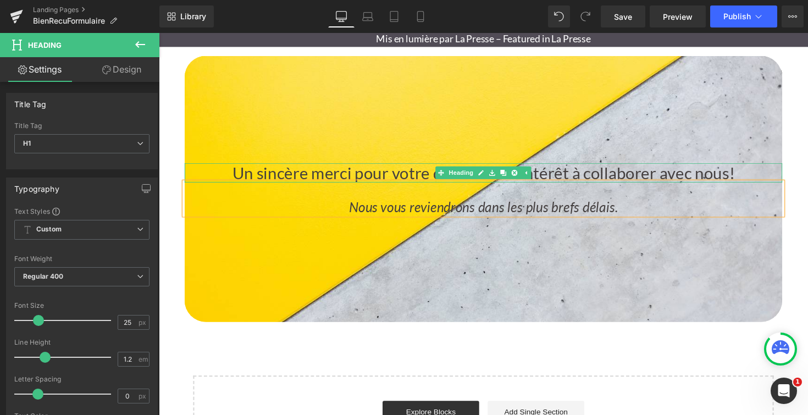
click at [732, 176] on h1 "Un sincère merci pour votre demande et intérêt à collaborer avec nous!" at bounding box center [490, 176] width 611 height 20
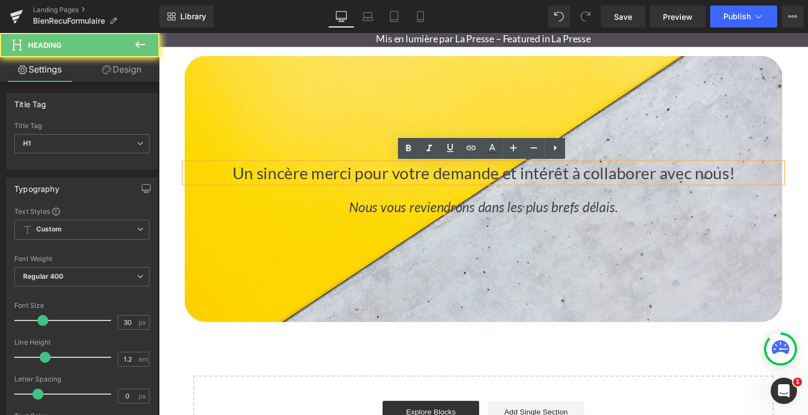
click at [749, 176] on h1 "Un sincère merci pour votre demande et intérêt à collaborer avec nous!" at bounding box center [490, 176] width 611 height 20
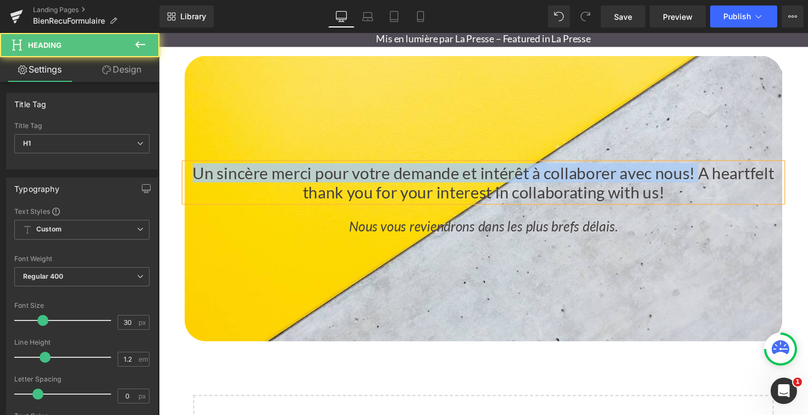
drag, startPoint x: 710, startPoint y: 174, endPoint x: 173, endPoint y: 173, distance: 537.3
click at [173, 173] on div "Un sincère merci pour votre demande et intérêt à collaborer avec nous! A heartf…" at bounding box center [491, 273] width 665 height 542
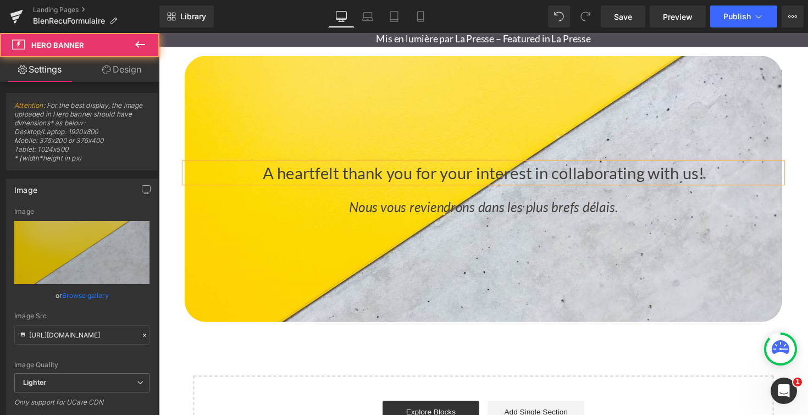
click at [344, 253] on div at bounding box center [490, 193] width 611 height 273
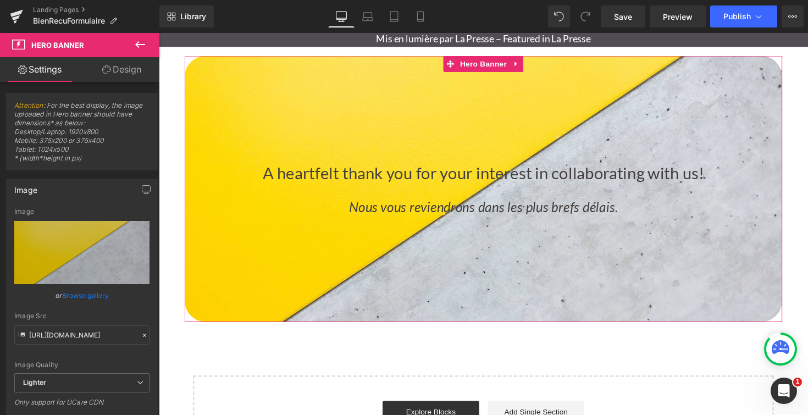
click at [431, 214] on icon "Nous vous reviendrons dans les plus brefs délais." at bounding box center [491, 211] width 276 height 16
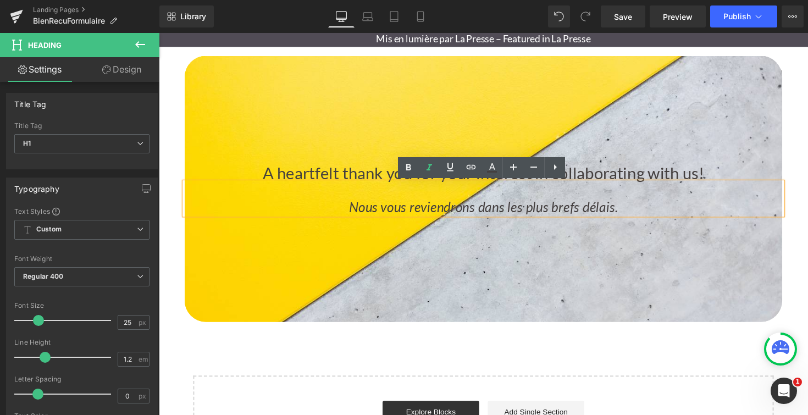
drag, startPoint x: 632, startPoint y: 213, endPoint x: 339, endPoint y: 209, distance: 293.4
click at [339, 210] on h1 "Nous vous reviendrons dans les plus brefs délais." at bounding box center [490, 211] width 611 height 16
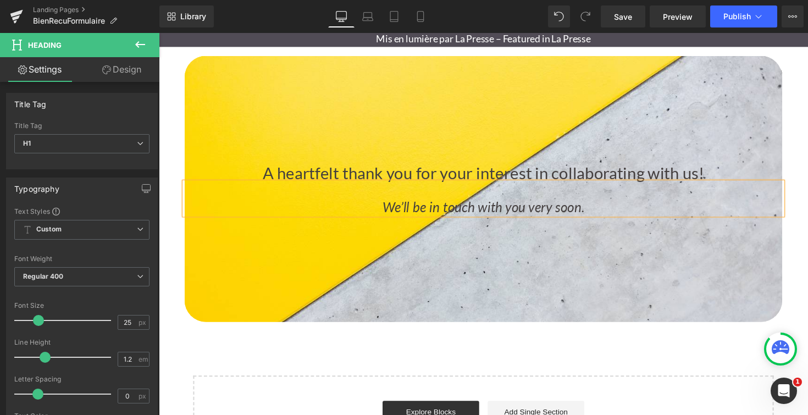
click at [686, 275] on div at bounding box center [490, 193] width 611 height 273
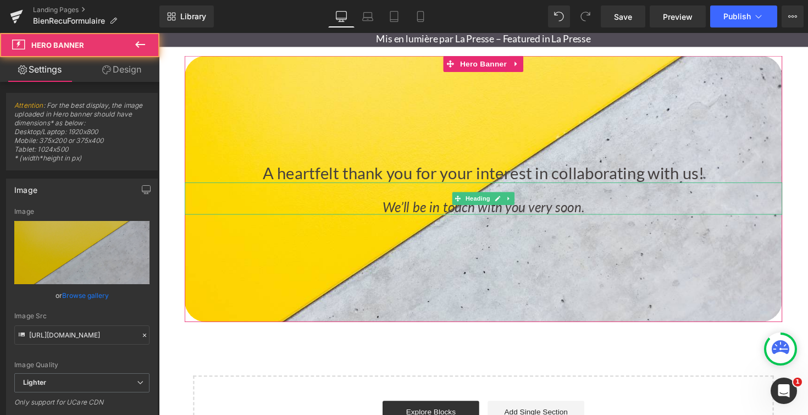
click at [404, 212] on icon "We’ll be in touch with you very soon." at bounding box center [491, 211] width 207 height 16
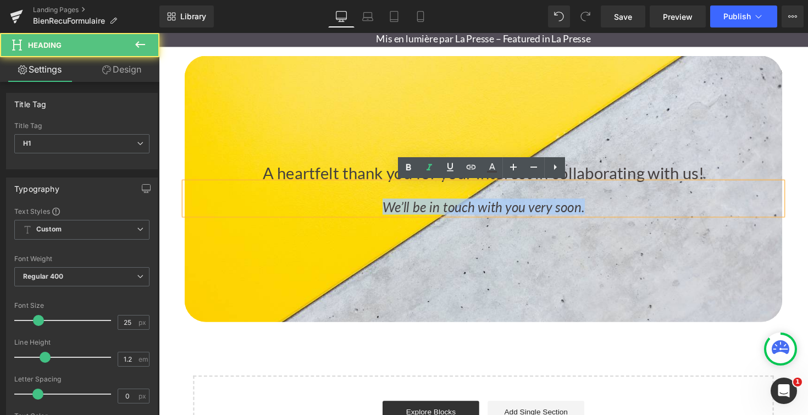
drag, startPoint x: 377, startPoint y: 212, endPoint x: 610, endPoint y: 211, distance: 232.4
click at [610, 211] on h1 "We’ll be in touch with you very soon." at bounding box center [490, 211] width 611 height 16
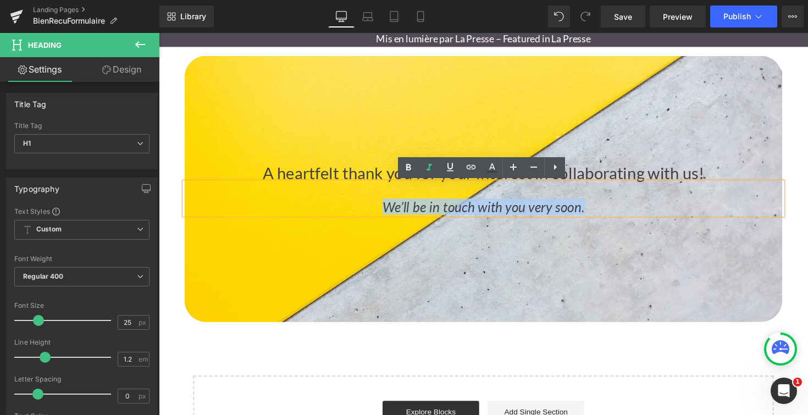
copy icon "We’ll be in touch with you very soon."
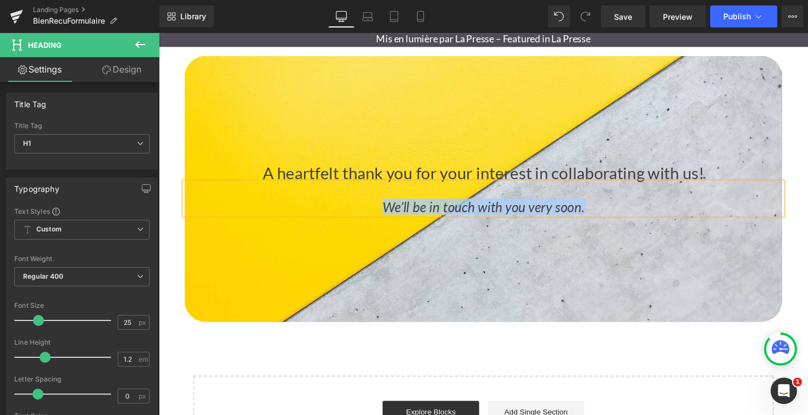
click at [514, 276] on div at bounding box center [490, 193] width 611 height 273
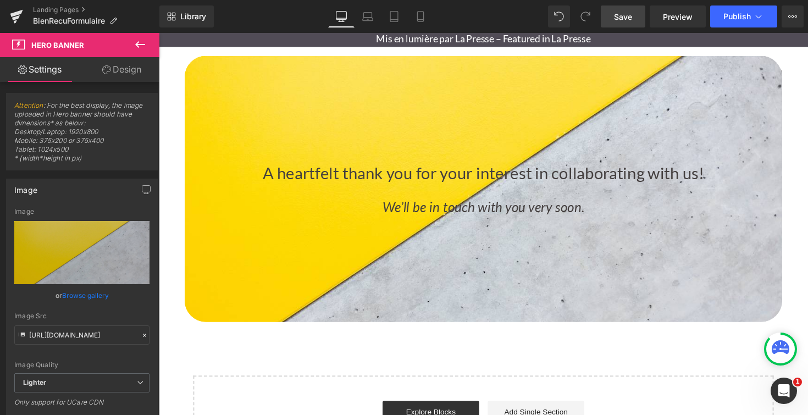
click at [626, 19] on span "Save" at bounding box center [623, 17] width 18 height 12
click at [741, 20] on span "Publish" at bounding box center [736, 16] width 27 height 9
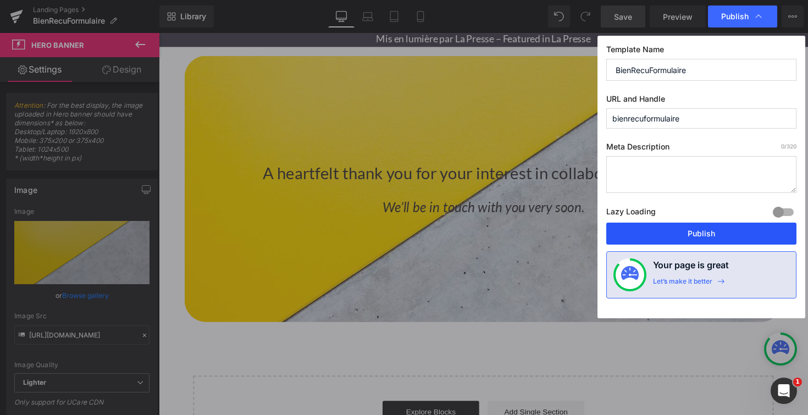
click at [715, 235] on button "Publish" at bounding box center [701, 234] width 190 height 22
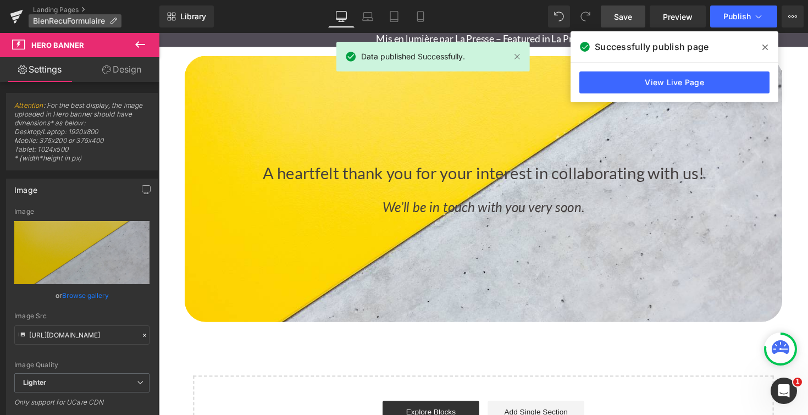
click at [68, 14] on p "BienRecuFormulaire" at bounding box center [75, 20] width 93 height 13
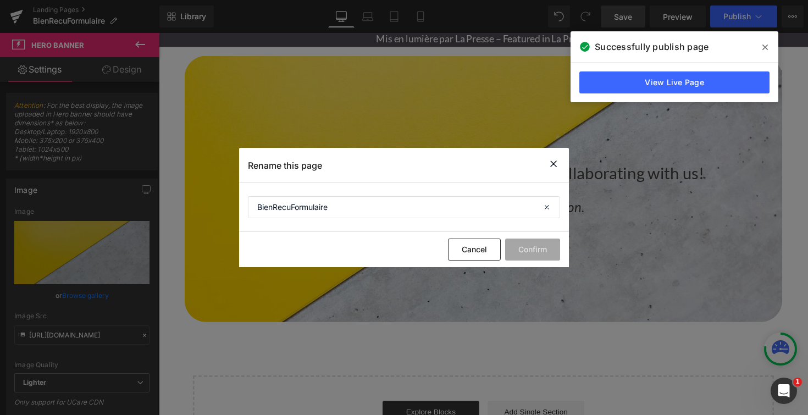
click at [558, 165] on icon at bounding box center [553, 164] width 13 height 14
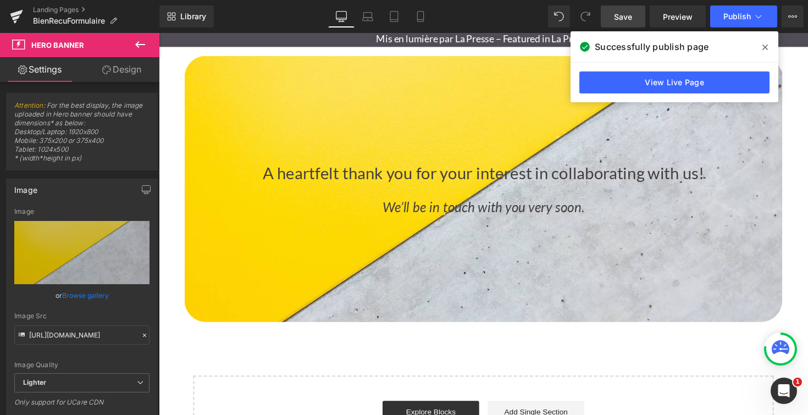
click at [766, 47] on icon at bounding box center [764, 47] width 5 height 9
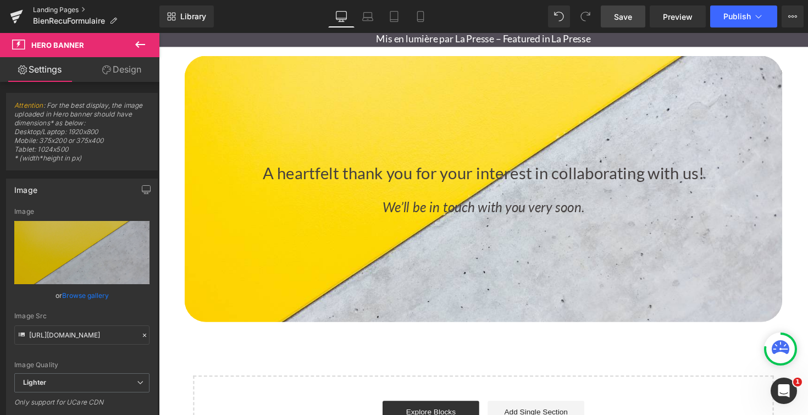
click at [56, 8] on link "Landing Pages" at bounding box center [96, 9] width 126 height 9
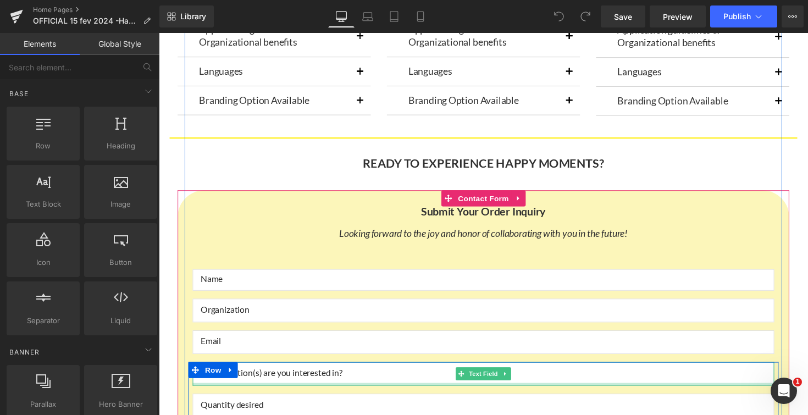
scroll to position [5324, 0]
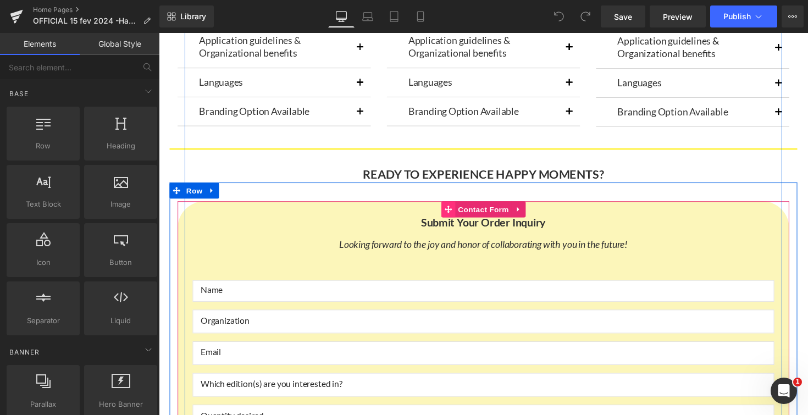
click at [454, 214] on icon at bounding box center [456, 214] width 8 height 8
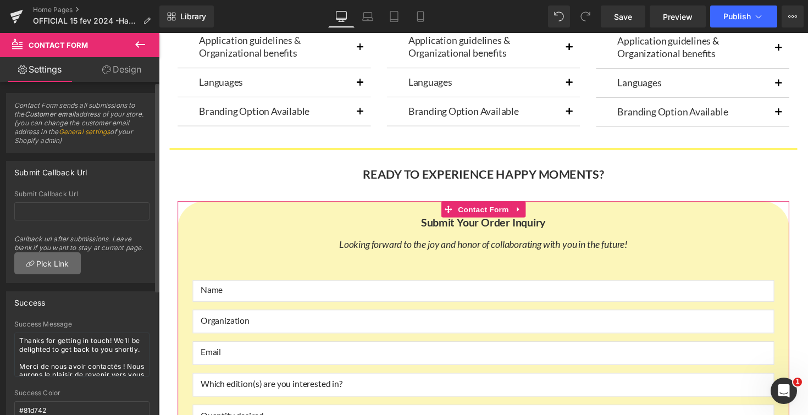
click at [60, 260] on link "Pick Link" at bounding box center [47, 263] width 66 height 22
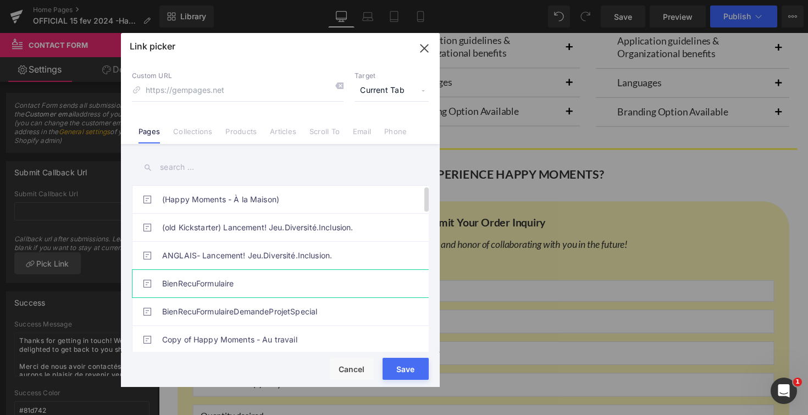
click at [201, 280] on link "BienRecuFormulaire" at bounding box center [283, 283] width 242 height 27
type input "/pages/bienrecuformulaire"
click at [402, 366] on div "Rendering Content" at bounding box center [404, 371] width 68 height 12
click at [405, 368] on div "Rendering Content" at bounding box center [404, 371] width 68 height 12
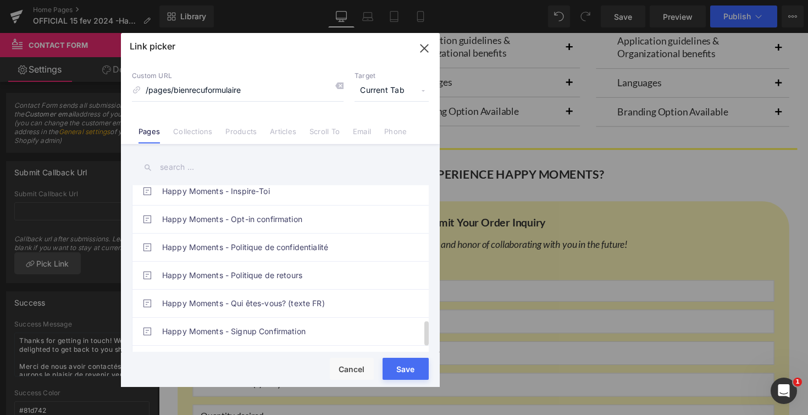
scroll to position [931, 0]
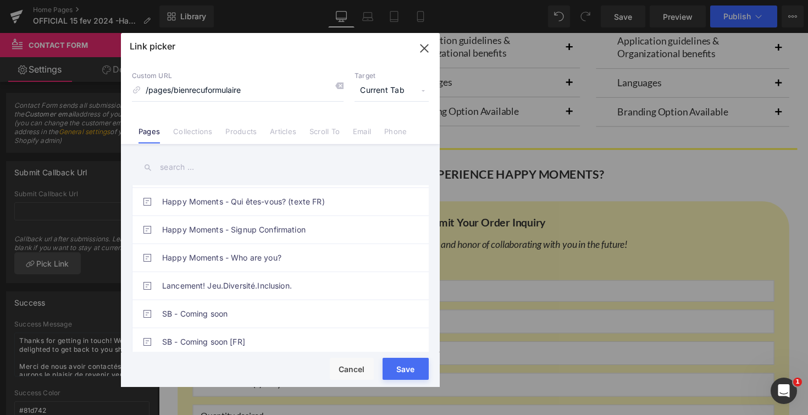
click at [408, 369] on div "Rendering Content" at bounding box center [404, 371] width 68 height 12
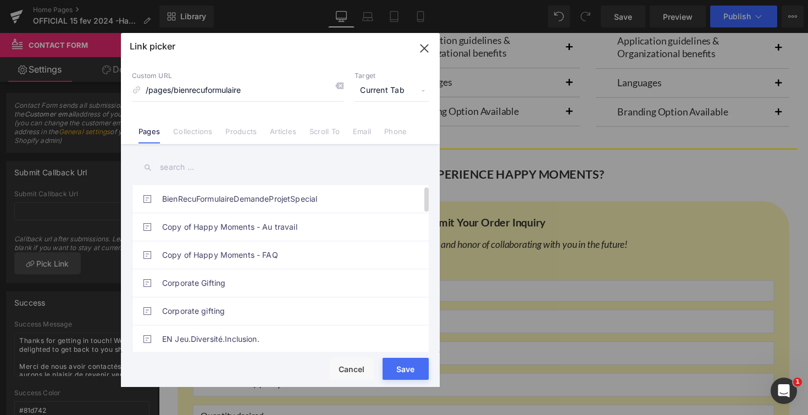
scroll to position [0, 0]
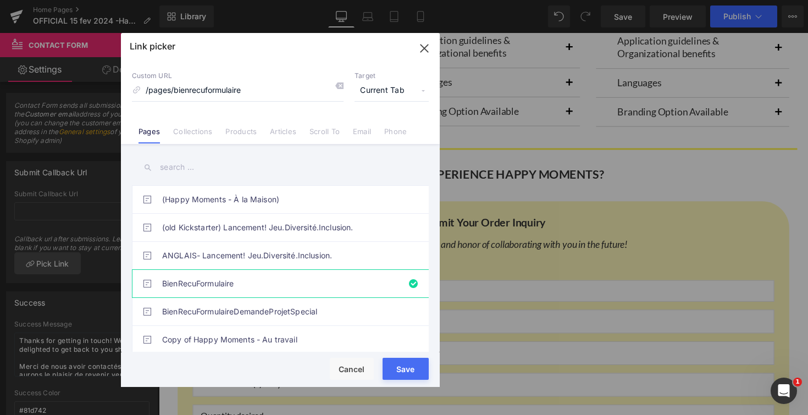
click at [424, 52] on icon "button" at bounding box center [424, 49] width 18 height 18
type input "/pages/bienrecuformulaire"
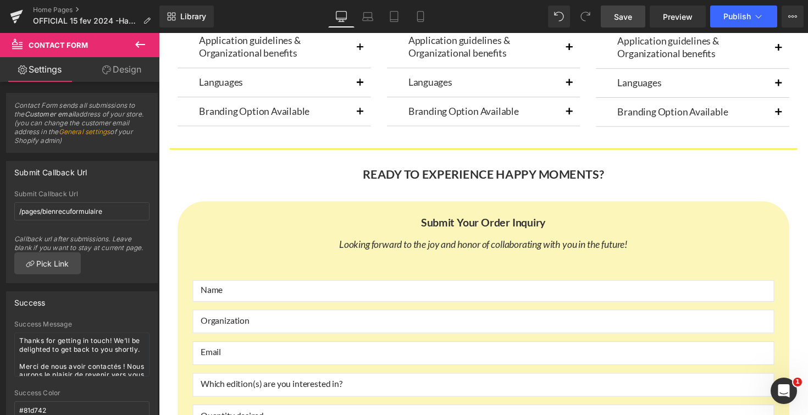
click at [636, 17] on link "Save" at bounding box center [622, 16] width 45 height 22
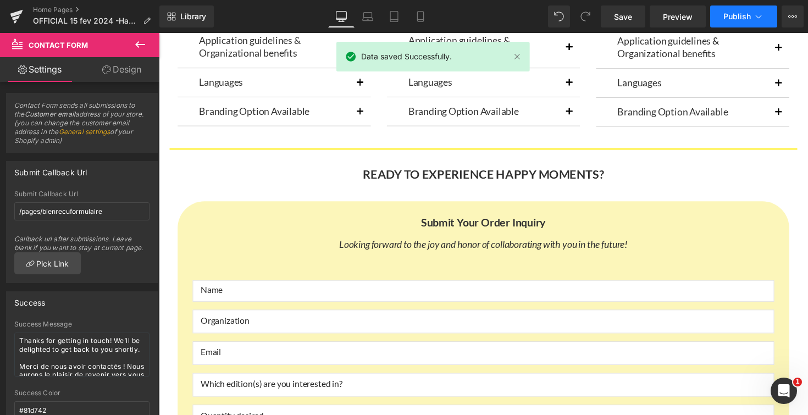
click at [736, 18] on span "Publish" at bounding box center [736, 16] width 27 height 9
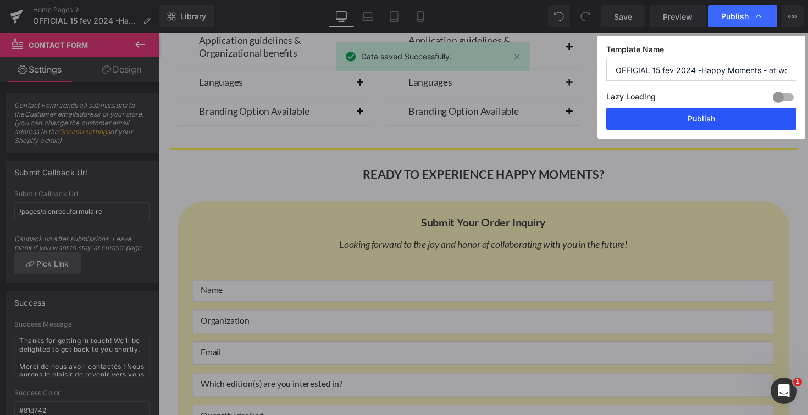
click at [728, 118] on button "Publish" at bounding box center [701, 119] width 190 height 22
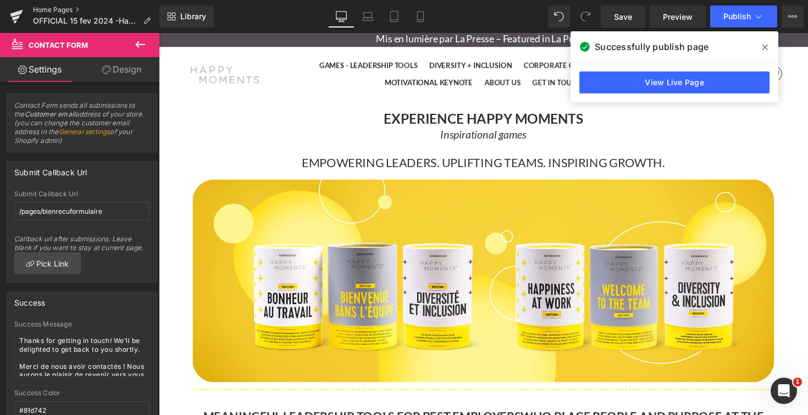
click at [46, 11] on link "Home Pages" at bounding box center [96, 9] width 126 height 9
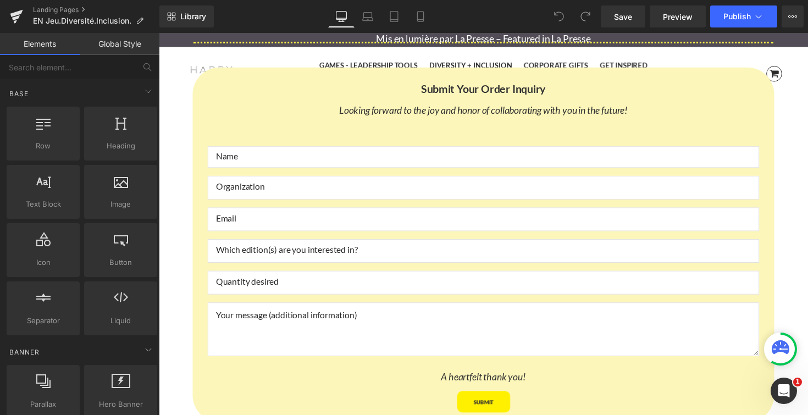
scroll to position [2812, 0]
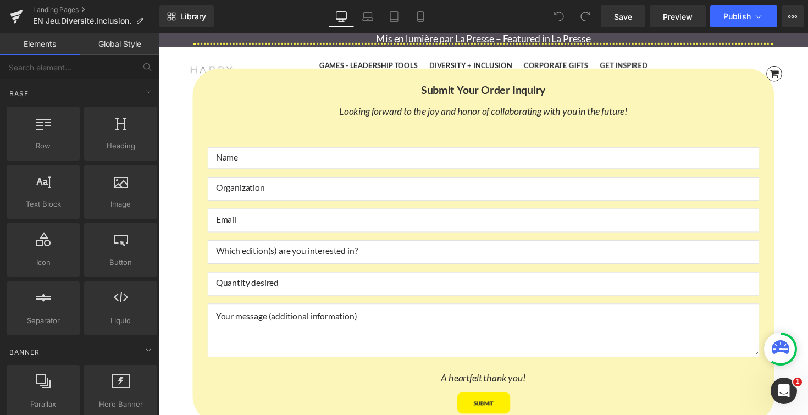
click at [379, 123] on div "Looking forward to the joy and honor of collaborating with you in the future!" at bounding box center [490, 121] width 573 height 31
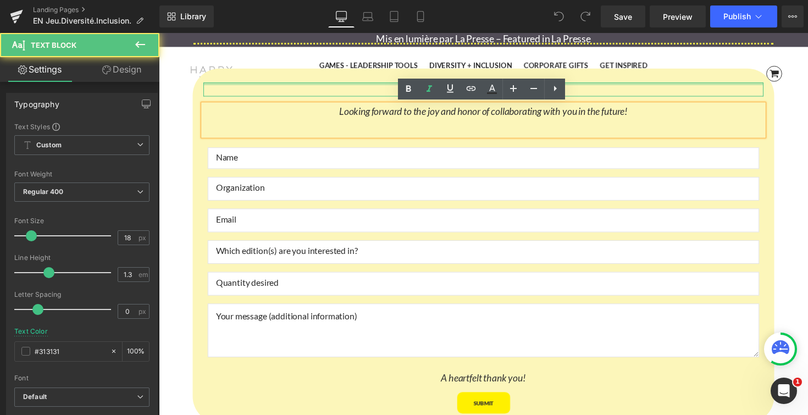
click at [351, 84] on div at bounding box center [490, 85] width 573 height 3
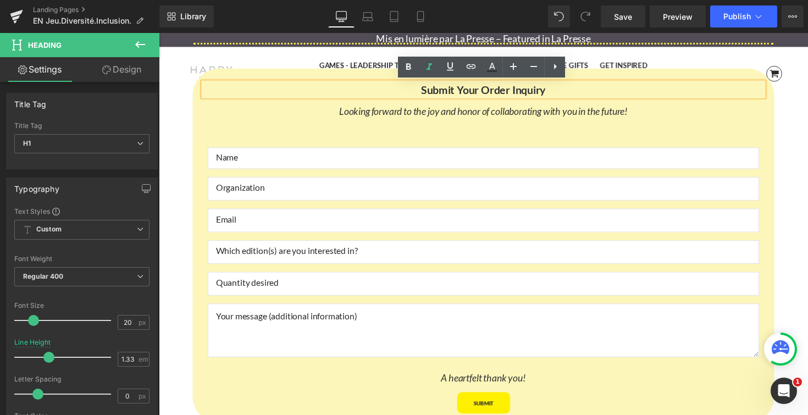
click at [356, 74] on div "Submit Your Order Inquiry Heading Text Block Looking forward to the joy and hon…" at bounding box center [490, 250] width 595 height 363
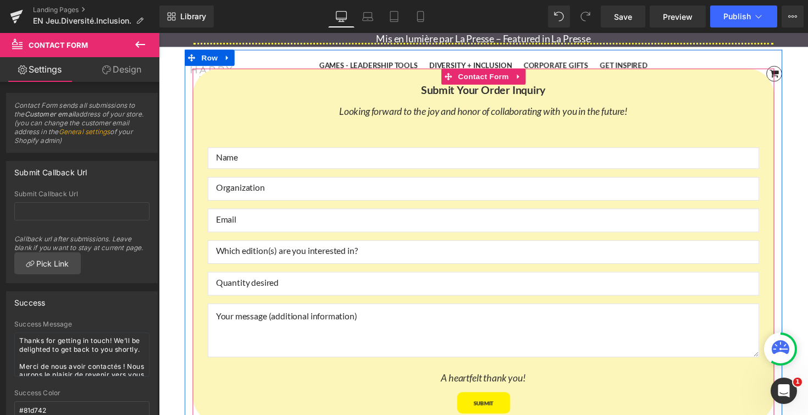
click at [445, 77] on div "Submit Your Order Inquiry Heading Text Block Looking forward to the joy and hon…" at bounding box center [490, 250] width 595 height 363
click at [455, 77] on icon at bounding box center [456, 78] width 8 height 8
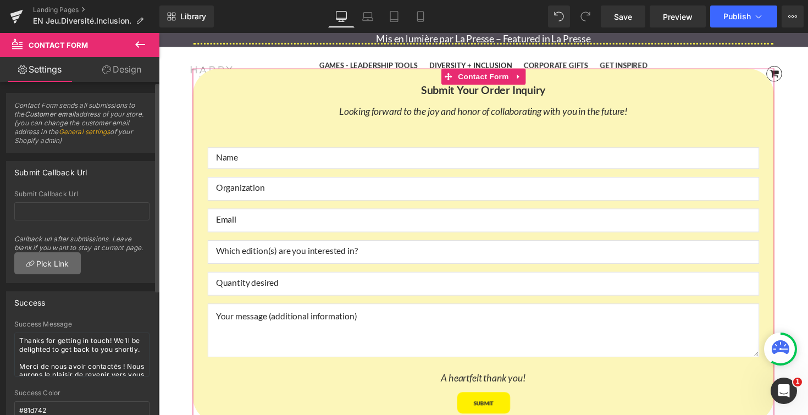
click at [55, 258] on link "Pick Link" at bounding box center [47, 263] width 66 height 22
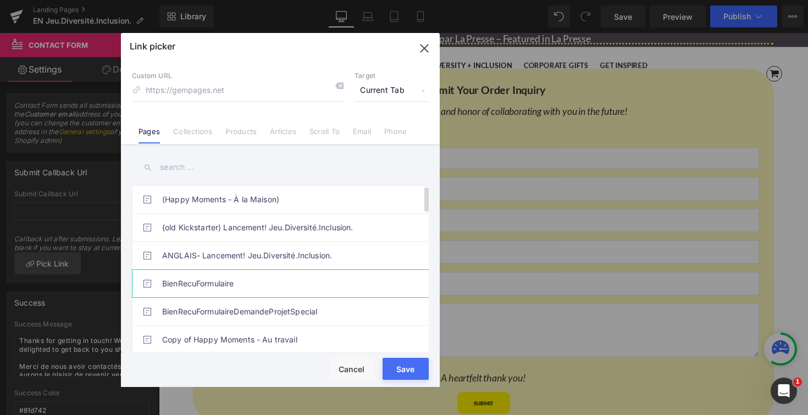
click at [215, 284] on link "BienRecuFormulaire" at bounding box center [283, 283] width 242 height 27
type input "/pages/bienrecuformulaire"
click at [405, 364] on button "Save" at bounding box center [405, 369] width 46 height 22
type input "/pages/bienrecuformulaire"
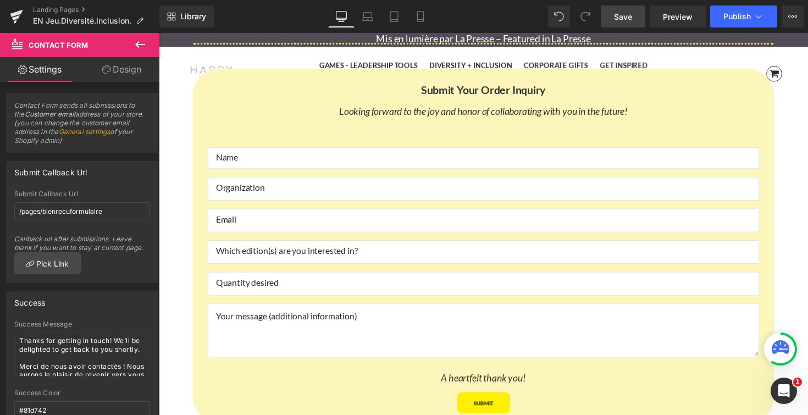
click at [632, 14] on span "Save" at bounding box center [623, 17] width 18 height 12
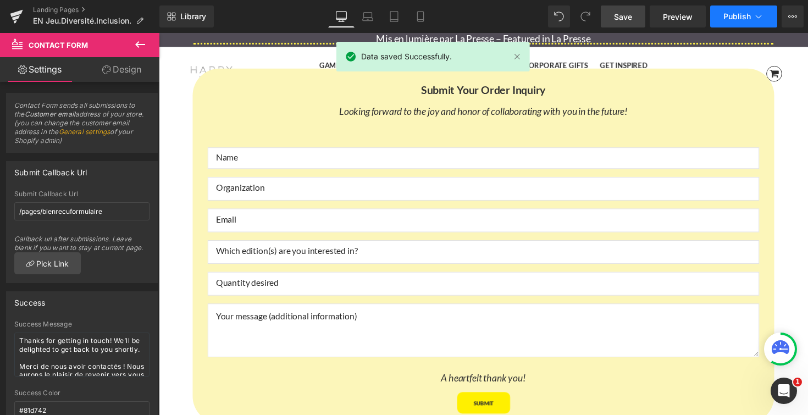
click at [744, 13] on span "Publish" at bounding box center [736, 16] width 27 height 9
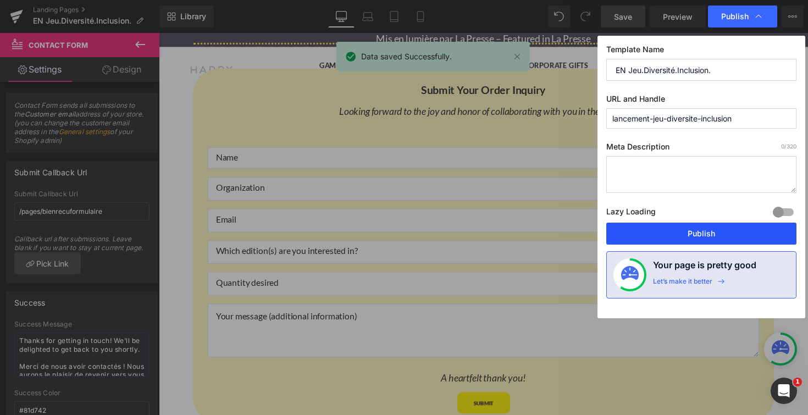
click at [709, 239] on button "Publish" at bounding box center [701, 234] width 190 height 22
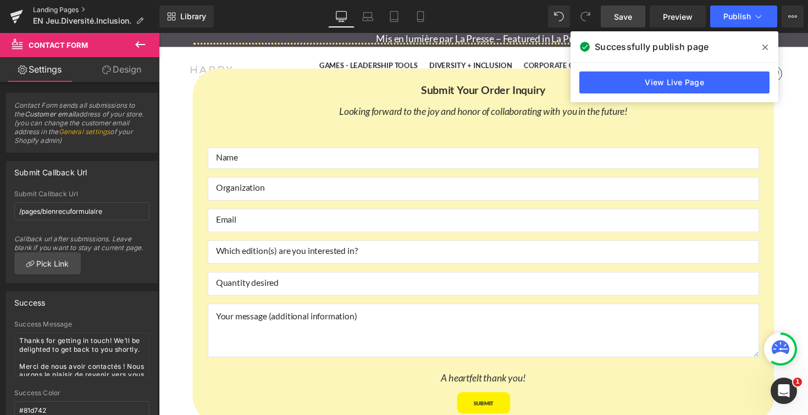
click at [73, 12] on link "Landing Pages" at bounding box center [96, 9] width 126 height 9
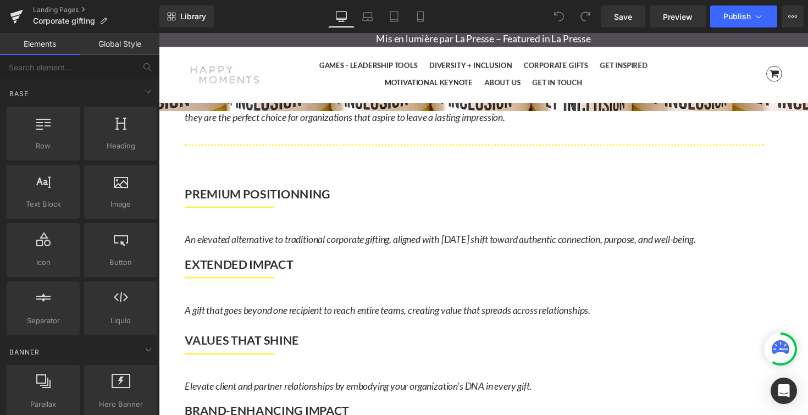
scroll to position [316, 0]
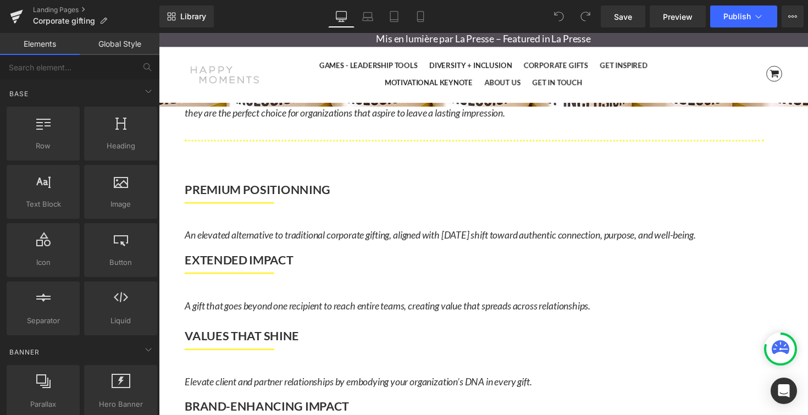
click at [159, 33] on link at bounding box center [159, 33] width 0 height 0
click at [413, 384] on h1 "Elevate client and partner relationships by embodying your organization’s DNA i…" at bounding box center [490, 390] width 611 height 13
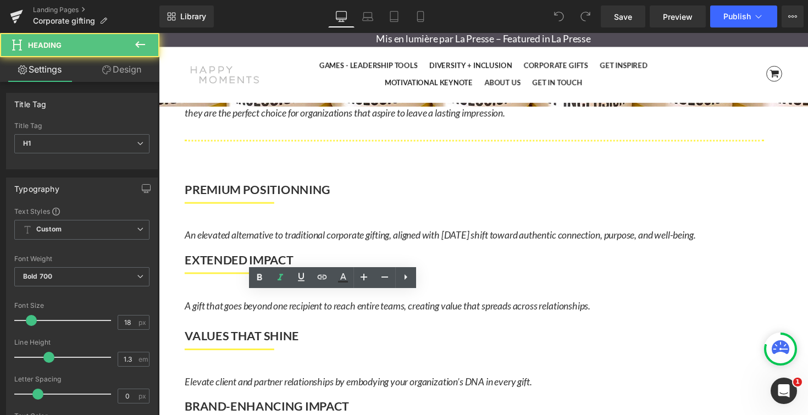
click at [409, 384] on h1 "Elevate client and partner relationships by embodying your organization’s DNA i…" at bounding box center [490, 390] width 611 height 13
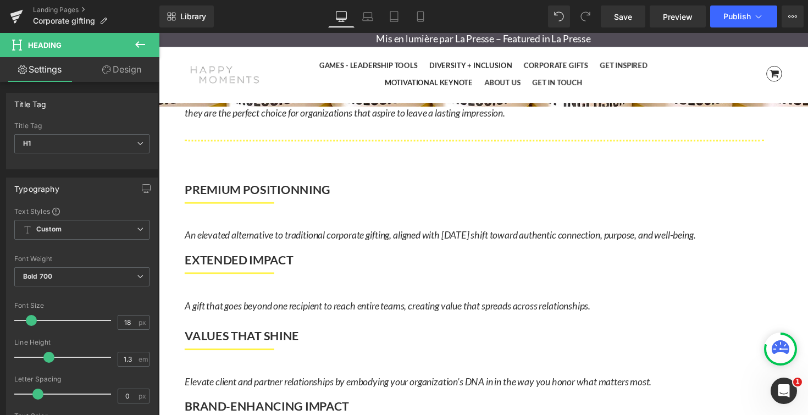
click at [299, 384] on icon "Elevate client and partner relationships by embodying your organization’s DNA i…" at bounding box center [424, 390] width 478 height 12
click at [627, 11] on span "Save" at bounding box center [623, 17] width 18 height 12
click at [240, 384] on icon "Elevate client and partner relationships by embodying your organization’s DNA i…" at bounding box center [419, 390] width 469 height 12
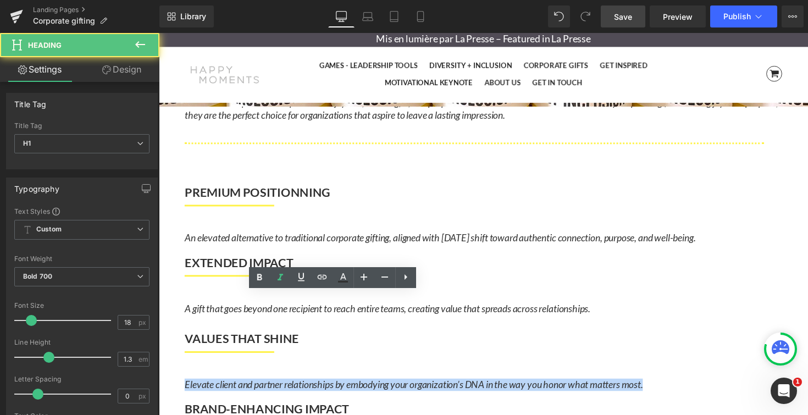
drag, startPoint x: 219, startPoint y: 308, endPoint x: 500, endPoint y: 327, distance: 281.9
click at [500, 327] on div "VALUES THAT SHINE Heading Separator Elevate client and partner relationships by…" at bounding box center [490, 411] width 611 height 168
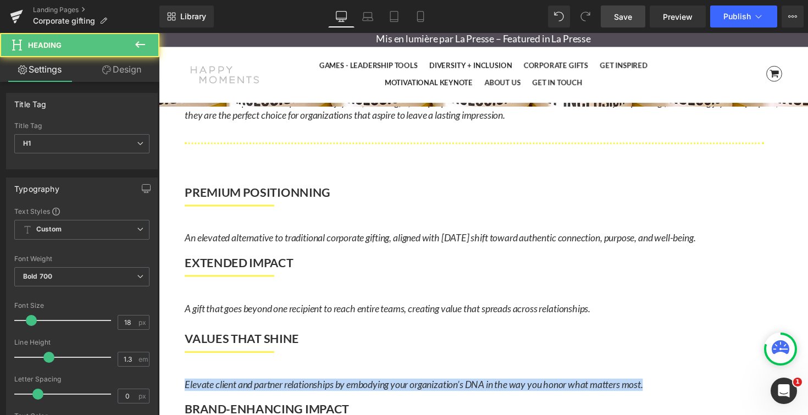
copy icon "Elevate client and partner relationships by embodying your organization’s DNA i…"
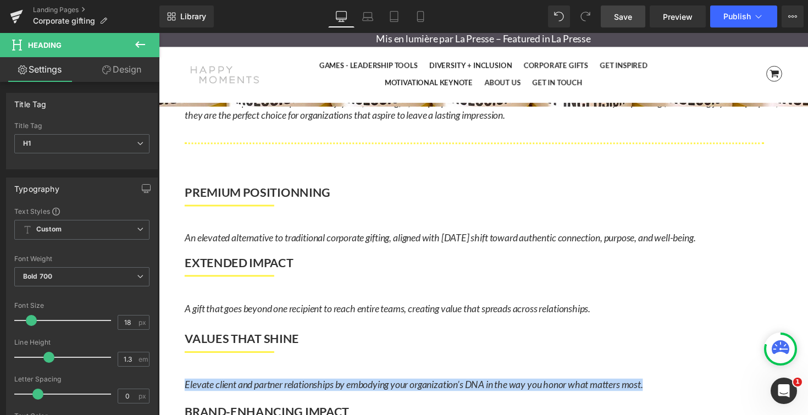
click at [410, 387] on icon "Elevate client and partner relationships by embodying your organization’s DNA i…" at bounding box center [419, 393] width 469 height 12
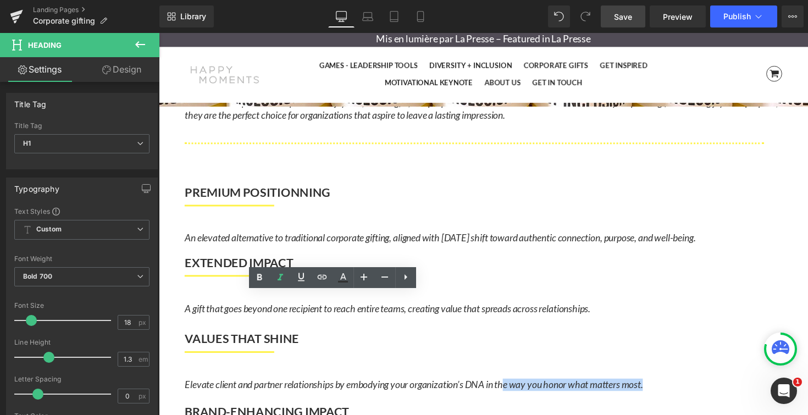
drag, startPoint x: 465, startPoint y: 324, endPoint x: 312, endPoint y: 325, distance: 153.3
click at [312, 387] on h1 "Elevate client and partner relationships by embodying your organization’s DNA i…" at bounding box center [490, 393] width 611 height 13
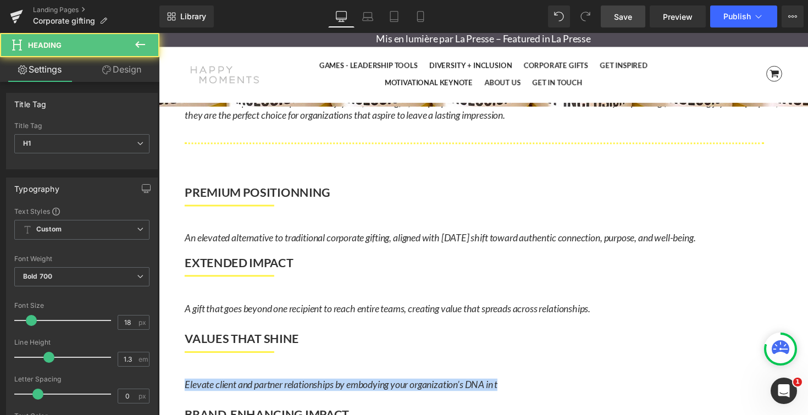
drag, startPoint x: 396, startPoint y: 322, endPoint x: 215, endPoint y: 301, distance: 182.5
click at [215, 382] on div "Elevate client and partner relationships by embodying your organization’s DNA i…" at bounding box center [490, 393] width 611 height 23
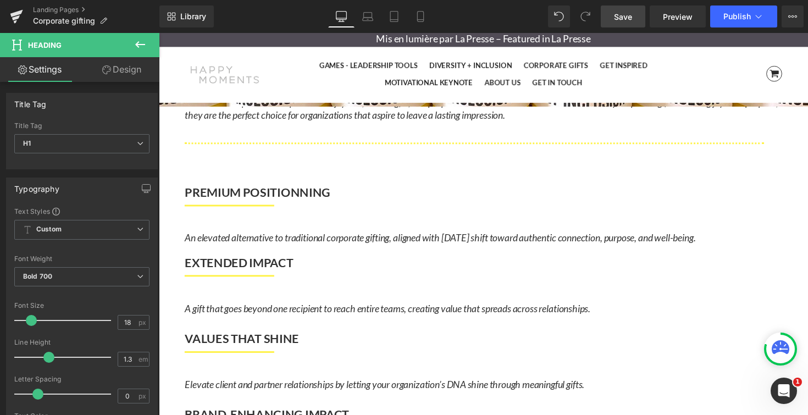
click at [631, 13] on span "Save" at bounding box center [623, 17] width 18 height 12
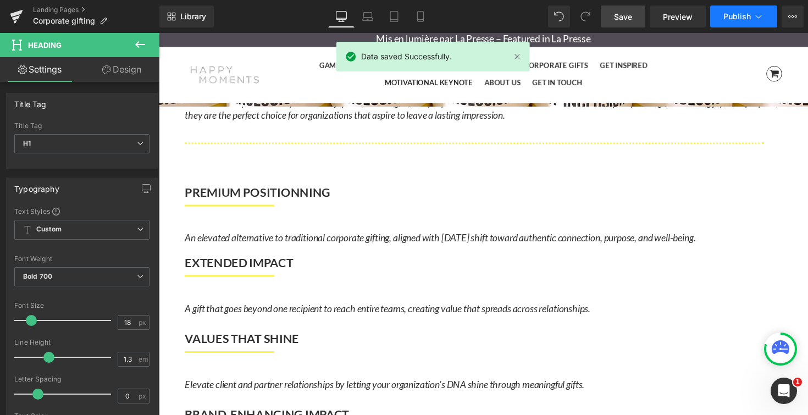
click at [755, 12] on icon at bounding box center [758, 16] width 11 height 11
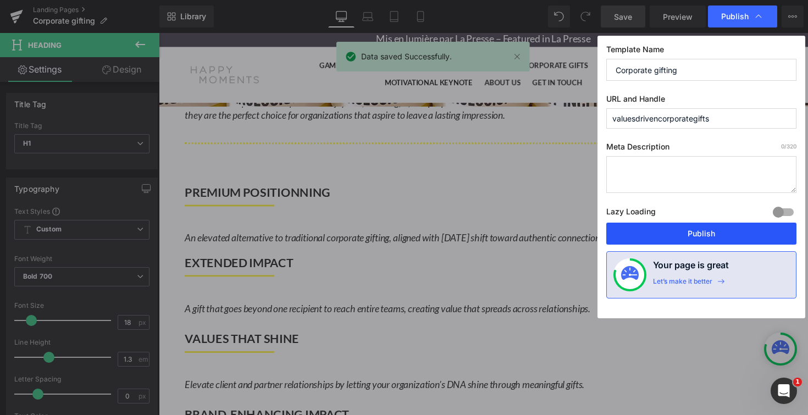
click at [702, 233] on button "Publish" at bounding box center [701, 234] width 190 height 22
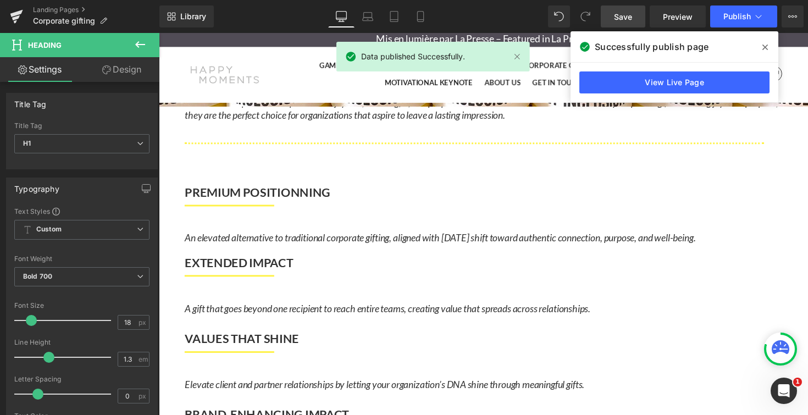
click at [766, 43] on icon at bounding box center [764, 47] width 5 height 9
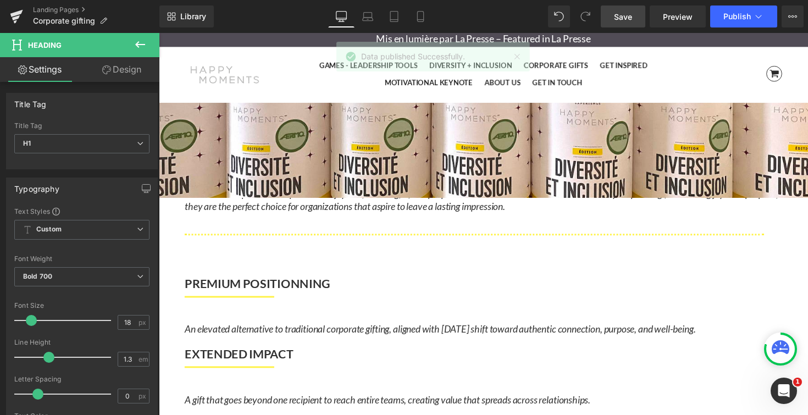
scroll to position [221, 0]
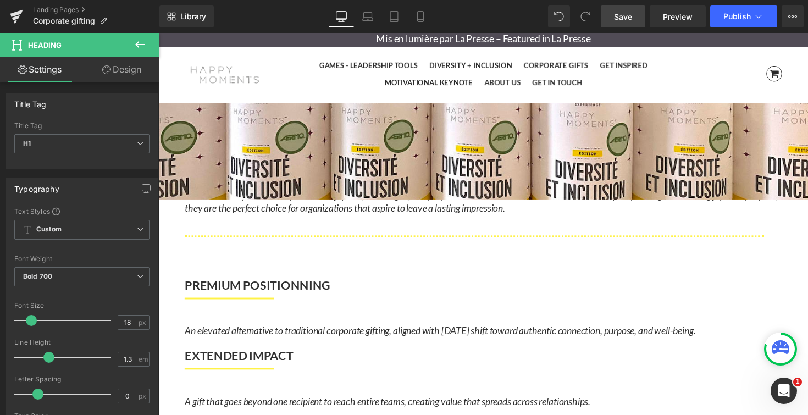
click at [231, 197] on icon "Surprise your clients, event attendees, partners, and leadership teams with a g…" at bounding box center [489, 199] width 609 height 38
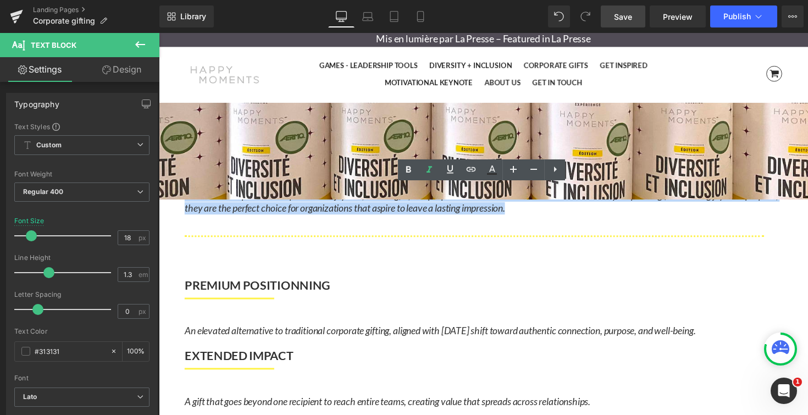
drag, startPoint x: 202, startPoint y: 196, endPoint x: 697, endPoint y: 219, distance: 495.6
click at [697, 219] on p "Surprise your clients, event attendees, partners, and leadership teams with a g…" at bounding box center [490, 199] width 611 height 38
copy icon "Surprise your clients, event attendees, partners, and leadership teams with a g…"
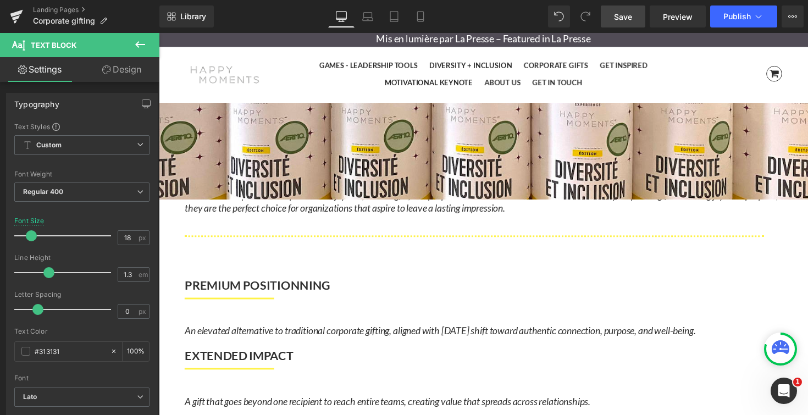
click at [807, 241] on div "CORPORATE GIFTS WITH PURPOSE AND DISTINCTION Heading Hero Banner MORE THAN A GI…" at bounding box center [491, 408] width 665 height 1192
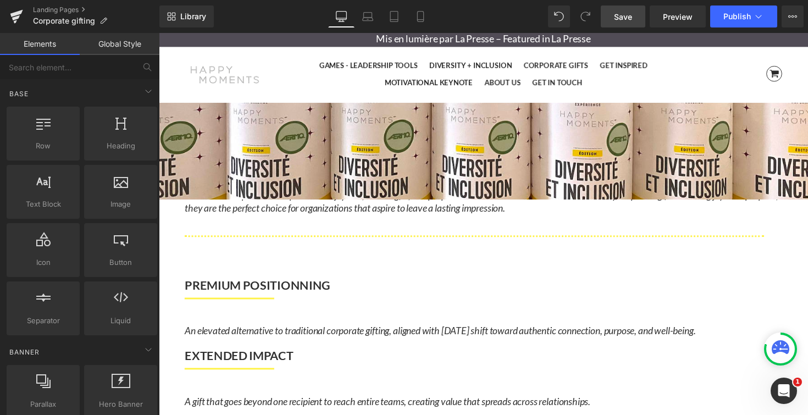
click at [214, 198] on icon "Surprise your clients, event attendees, partners, and leadership teams with a g…" at bounding box center [489, 199] width 609 height 38
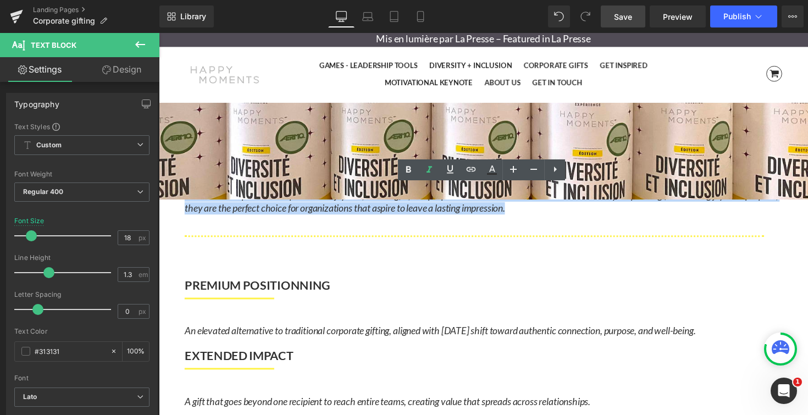
drag, startPoint x: 201, startPoint y: 197, endPoint x: 690, endPoint y: 229, distance: 490.0
click at [690, 229] on div "Surprise your clients, event attendees, partners, and leadership teams with a g…" at bounding box center [490, 207] width 611 height 54
copy icon "Surprise your clients, event attendees, partners, and leadership teams with a g…"
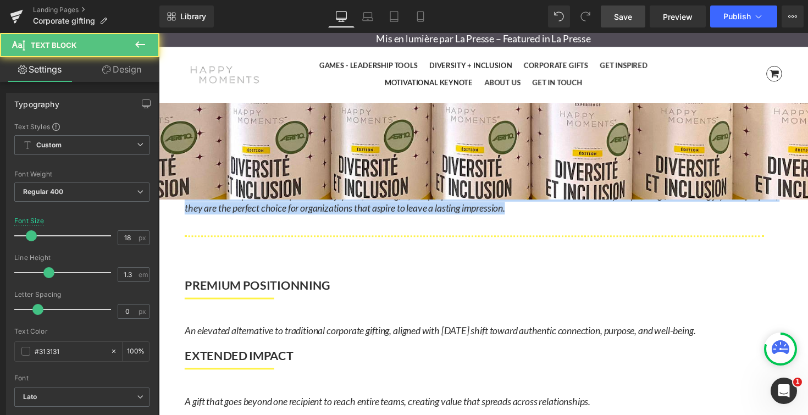
click at [656, 205] on span "The Experience Happy Moments Inspirational Games are unique leadership tools — …" at bounding box center [489, 199] width 609 height 38
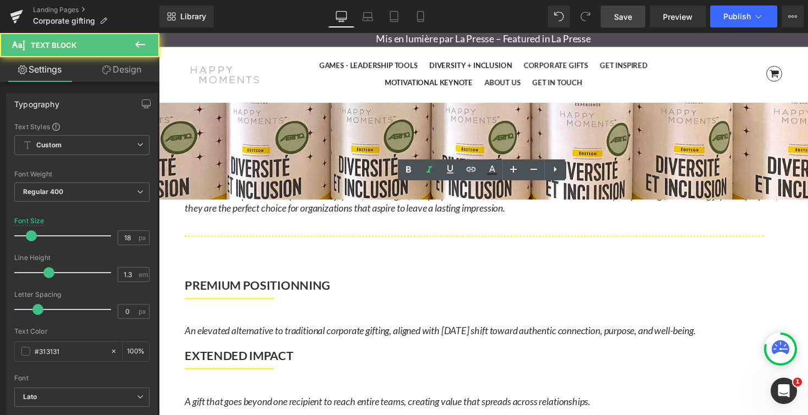
click at [650, 192] on span "The Experience Happy Moments Inspirational Games are unique leadership tools — …" at bounding box center [489, 199] width 609 height 38
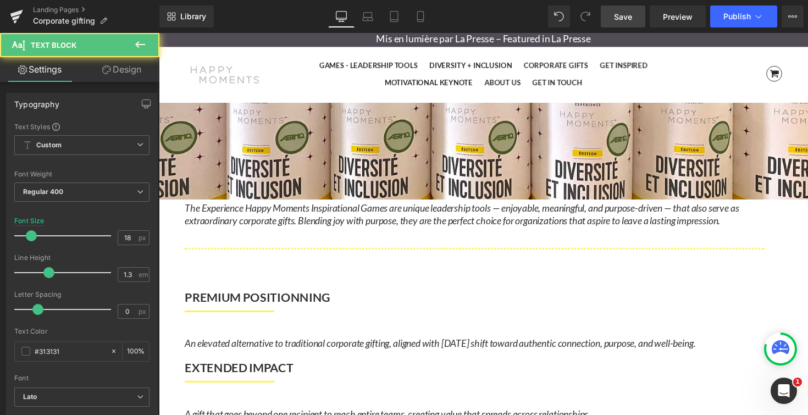
click at [328, 231] on span "The Experience Happy Moments Inspirational Games are unique leadership tools — …" at bounding box center [469, 218] width 568 height 25
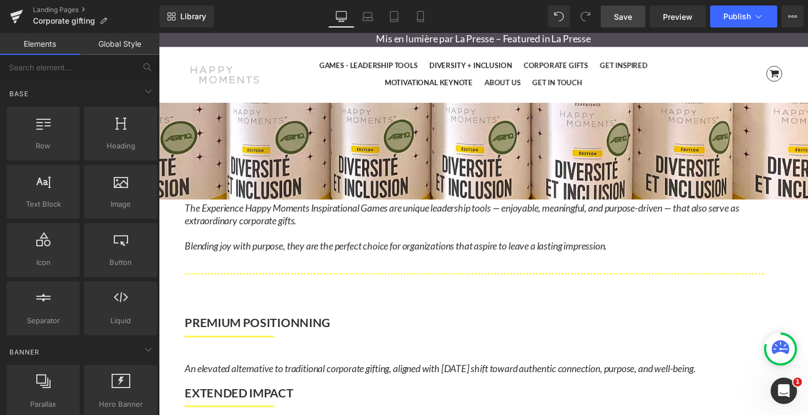
click at [266, 257] on p "Blending joy with purpose, they are the perfect choice for organizations that a…" at bounding box center [490, 250] width 611 height 13
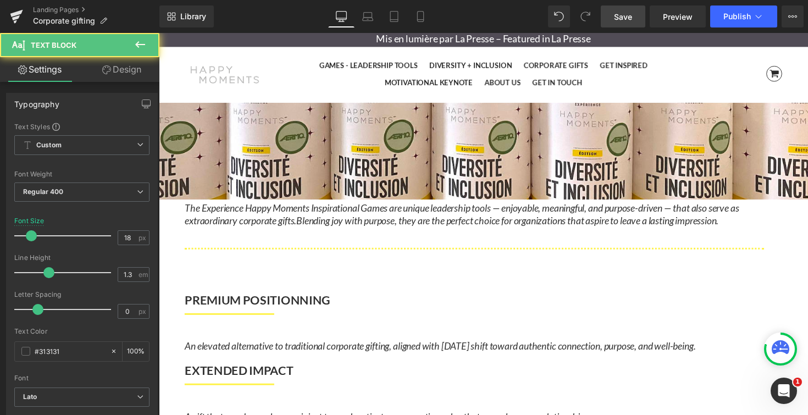
click at [198, 221] on p "The Experience Happy Moments Inspirational Games are unique leadership tools — …" at bounding box center [490, 219] width 611 height 26
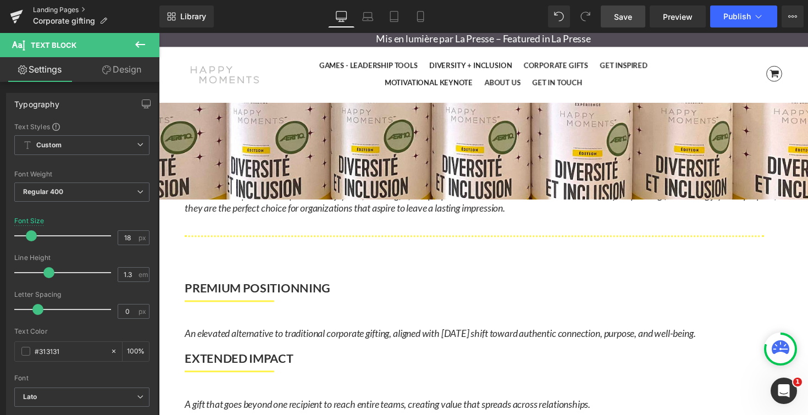
click at [56, 8] on link "Landing Pages" at bounding box center [96, 9] width 126 height 9
